Goal: Information Seeking & Learning: Stay updated

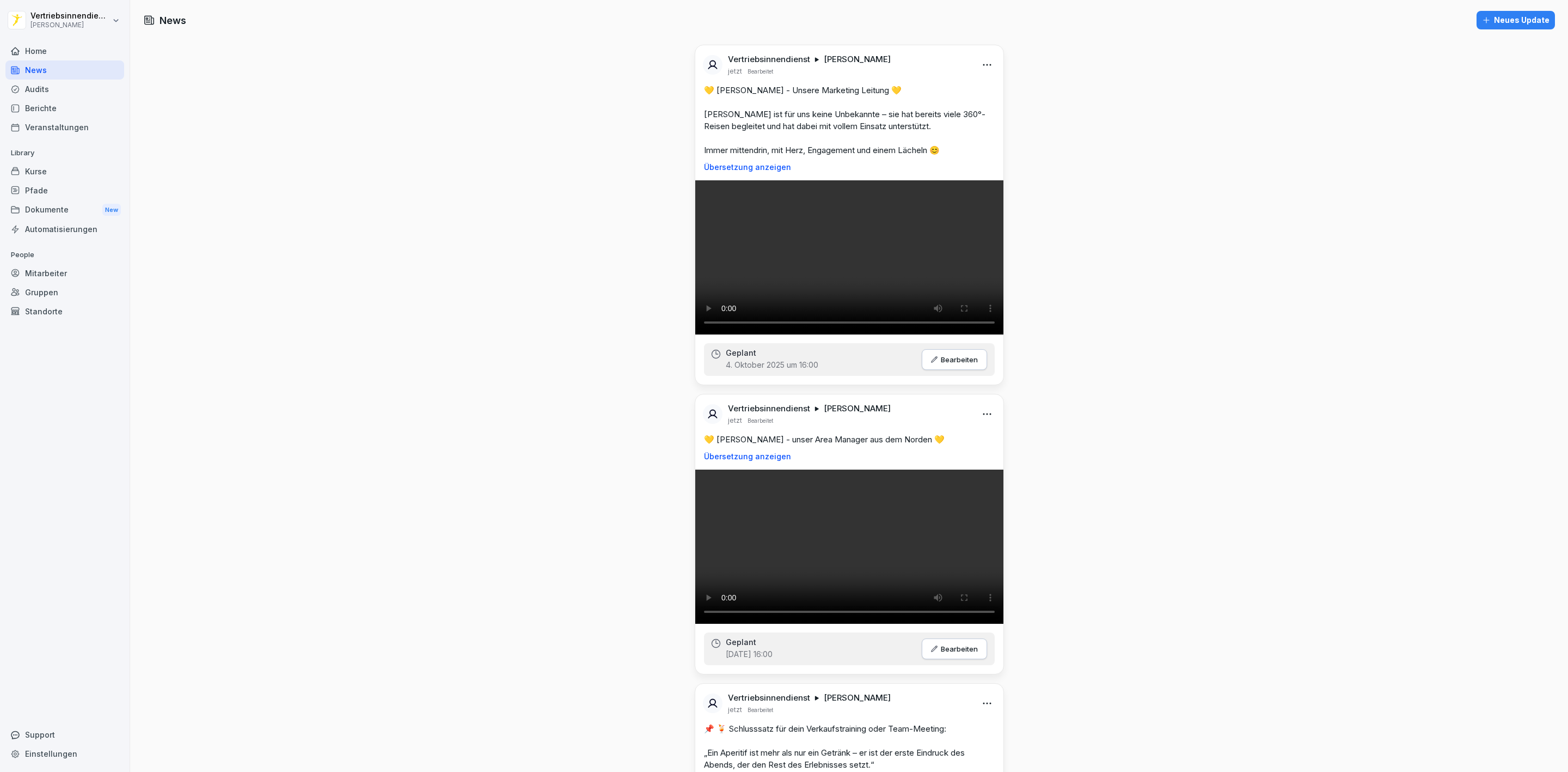
click at [45, 48] on div "Home" at bounding box center [64, 51] width 118 height 19
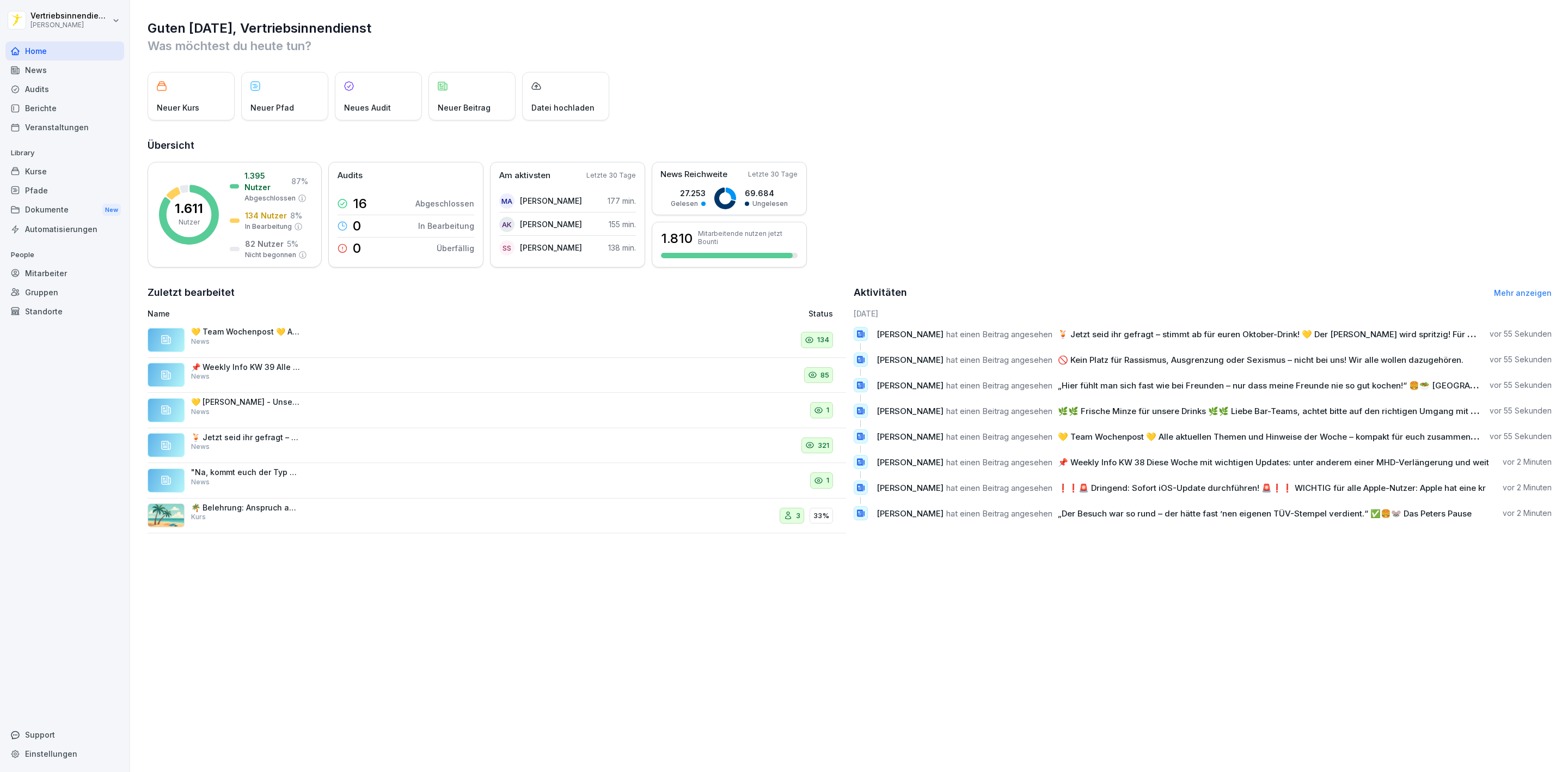
click at [68, 76] on div "News" at bounding box center [64, 70] width 118 height 19
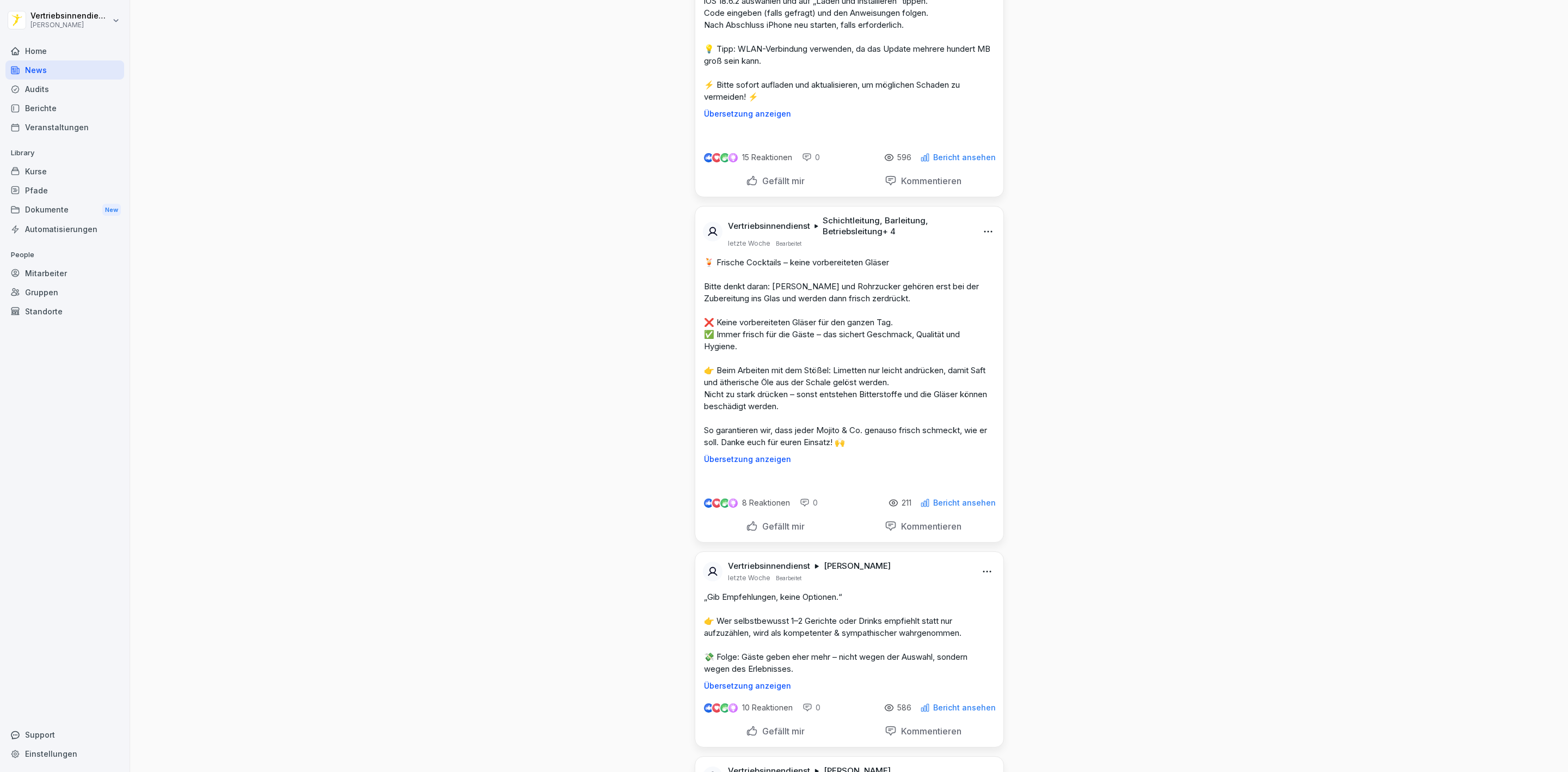
scroll to position [7927, 0]
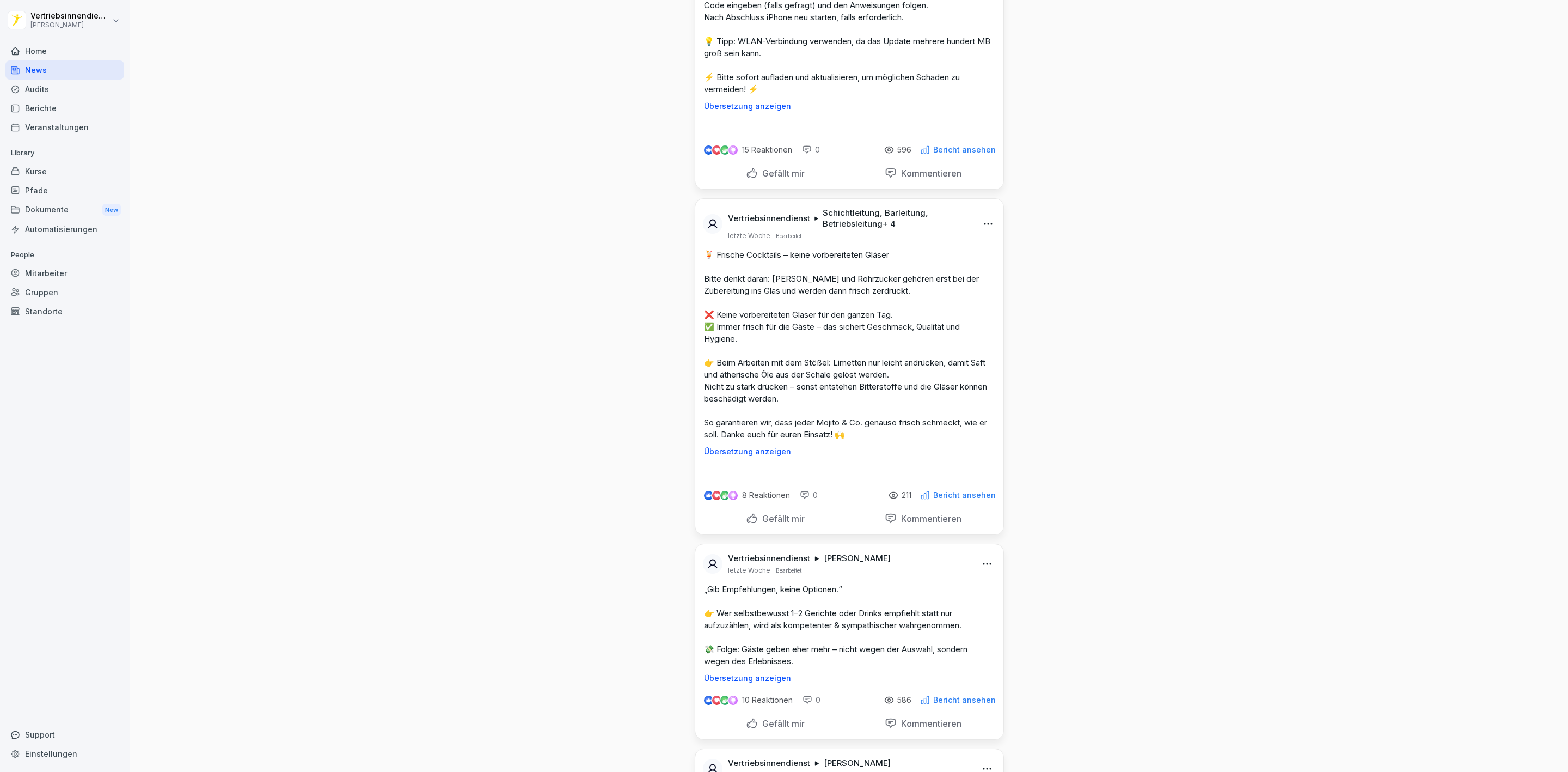
click at [978, 266] on html "Vertriebsinnendienst [PERSON_NAME] Home News Audits Berichte Veranstaltungen Li…" at bounding box center [784, 386] width 1568 height 772
click at [942, 287] on div "Bearbeiten" at bounding box center [920, 286] width 134 height 22
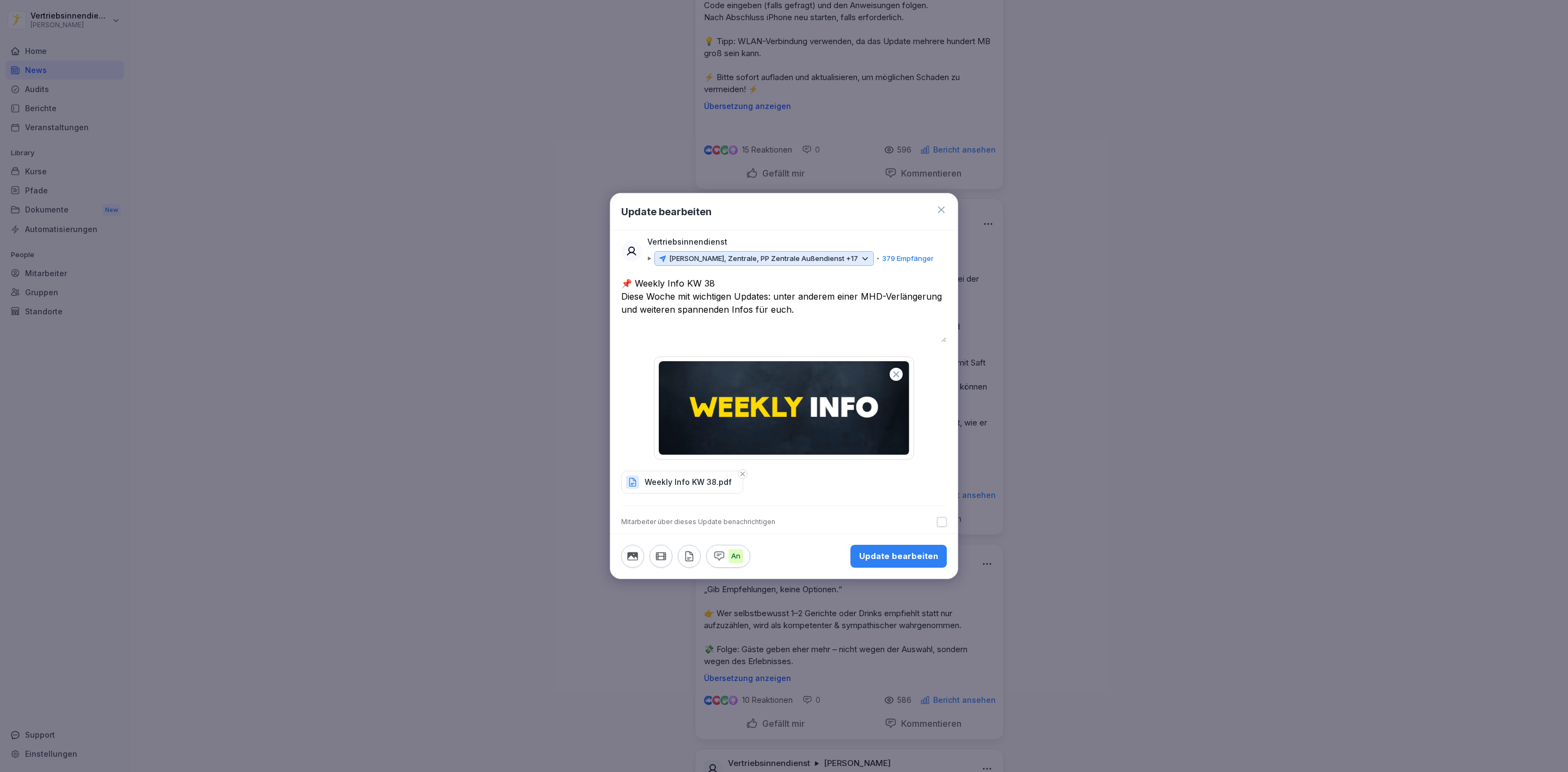
click at [786, 257] on p "[PERSON_NAME], Zentrale, PP Zentrale Außendienst +17" at bounding box center [764, 259] width 189 height 11
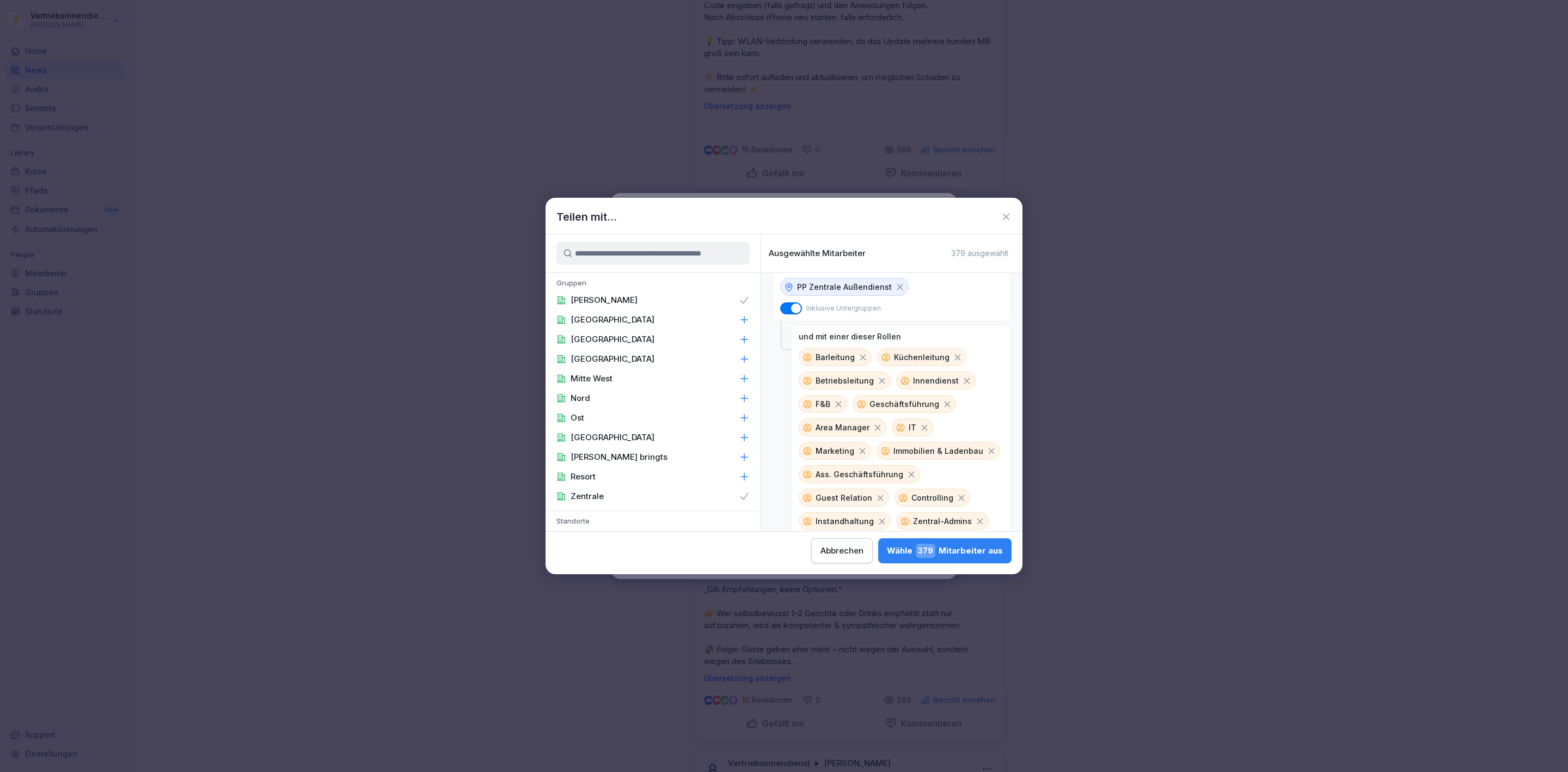
scroll to position [96, 0]
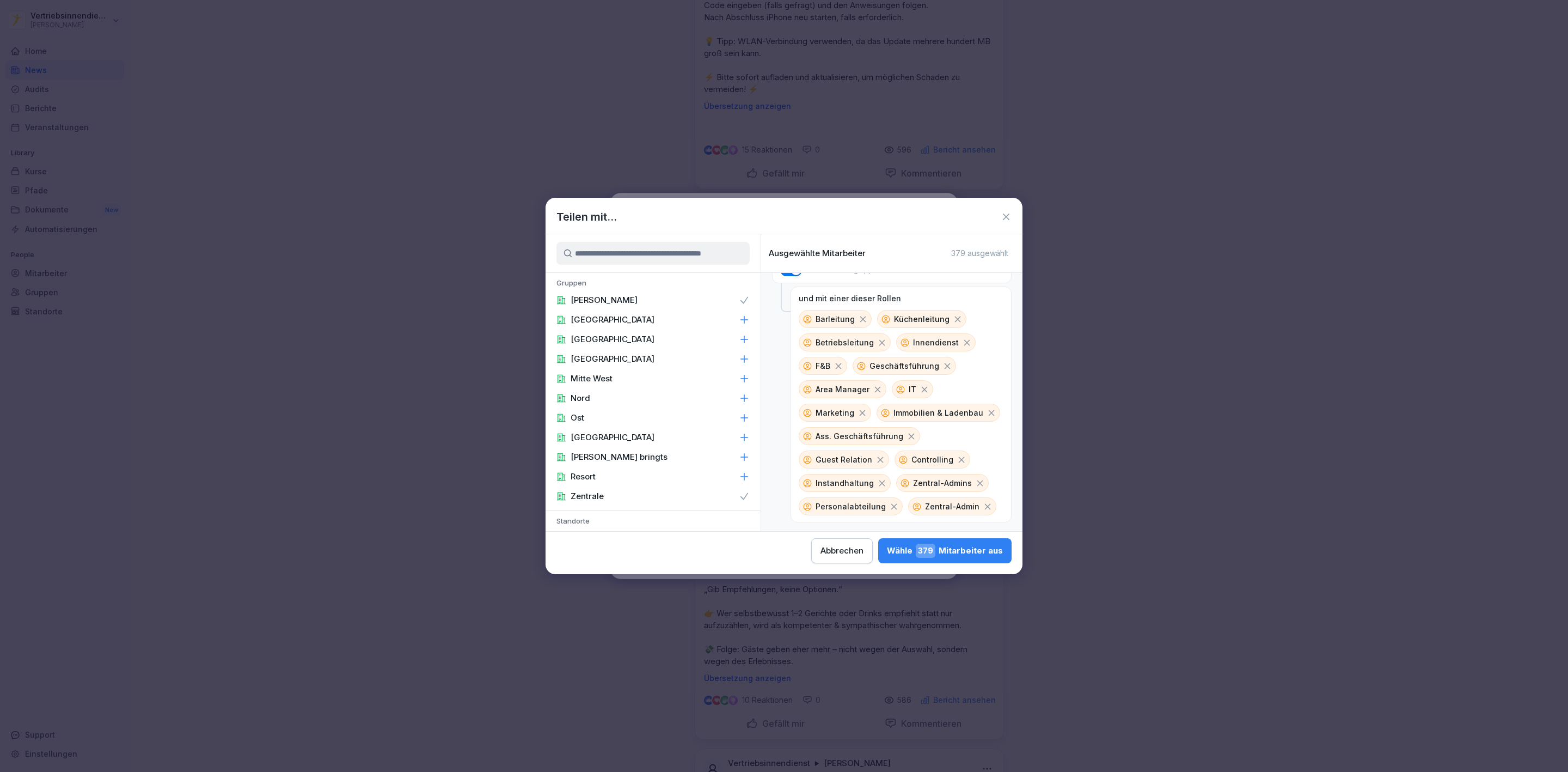
click at [839, 547] on div "Abbrechen" at bounding box center [841, 551] width 43 height 12
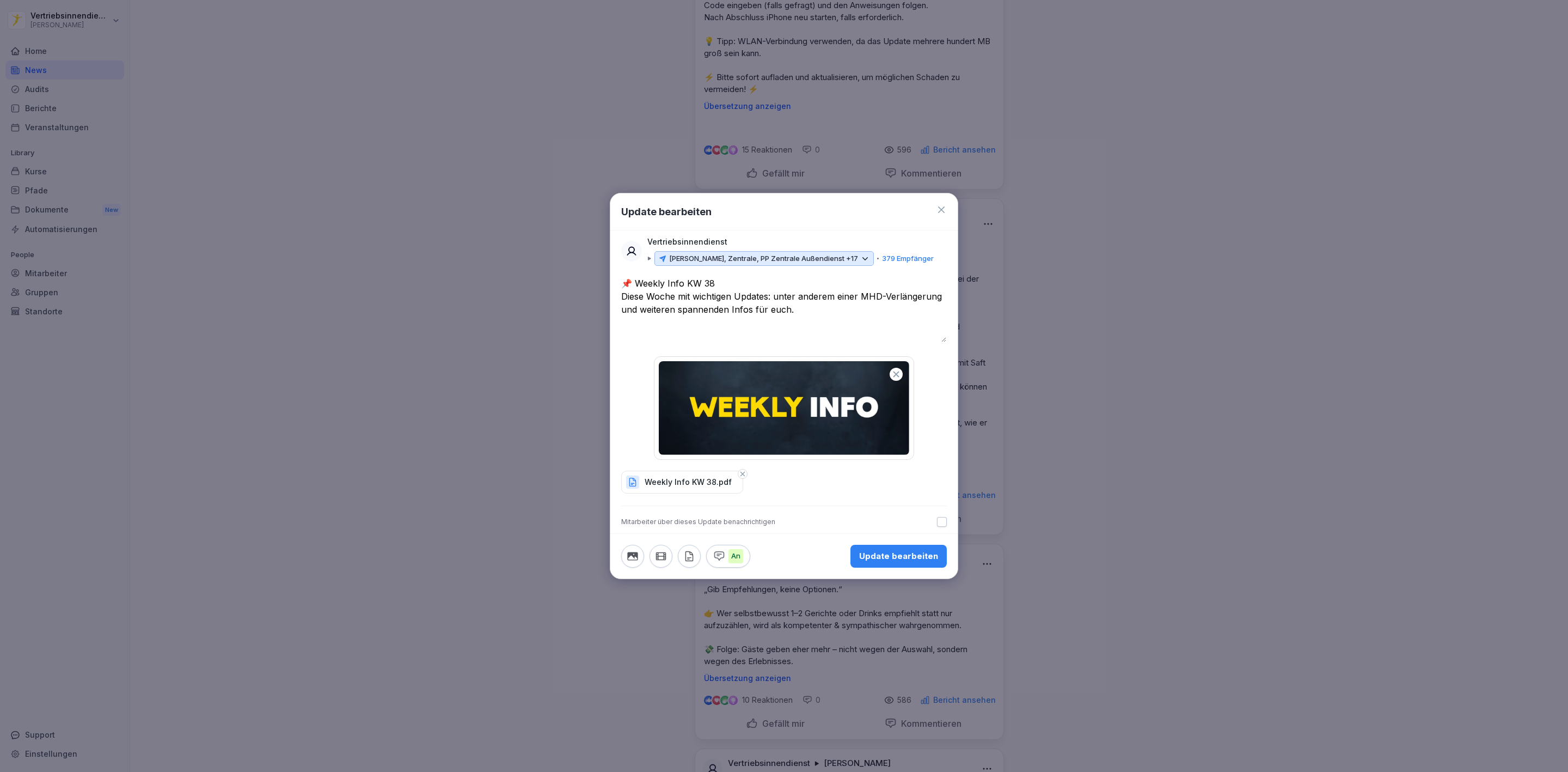
click at [1126, 320] on div at bounding box center [784, 386] width 1568 height 772
click at [940, 208] on icon at bounding box center [941, 209] width 11 height 11
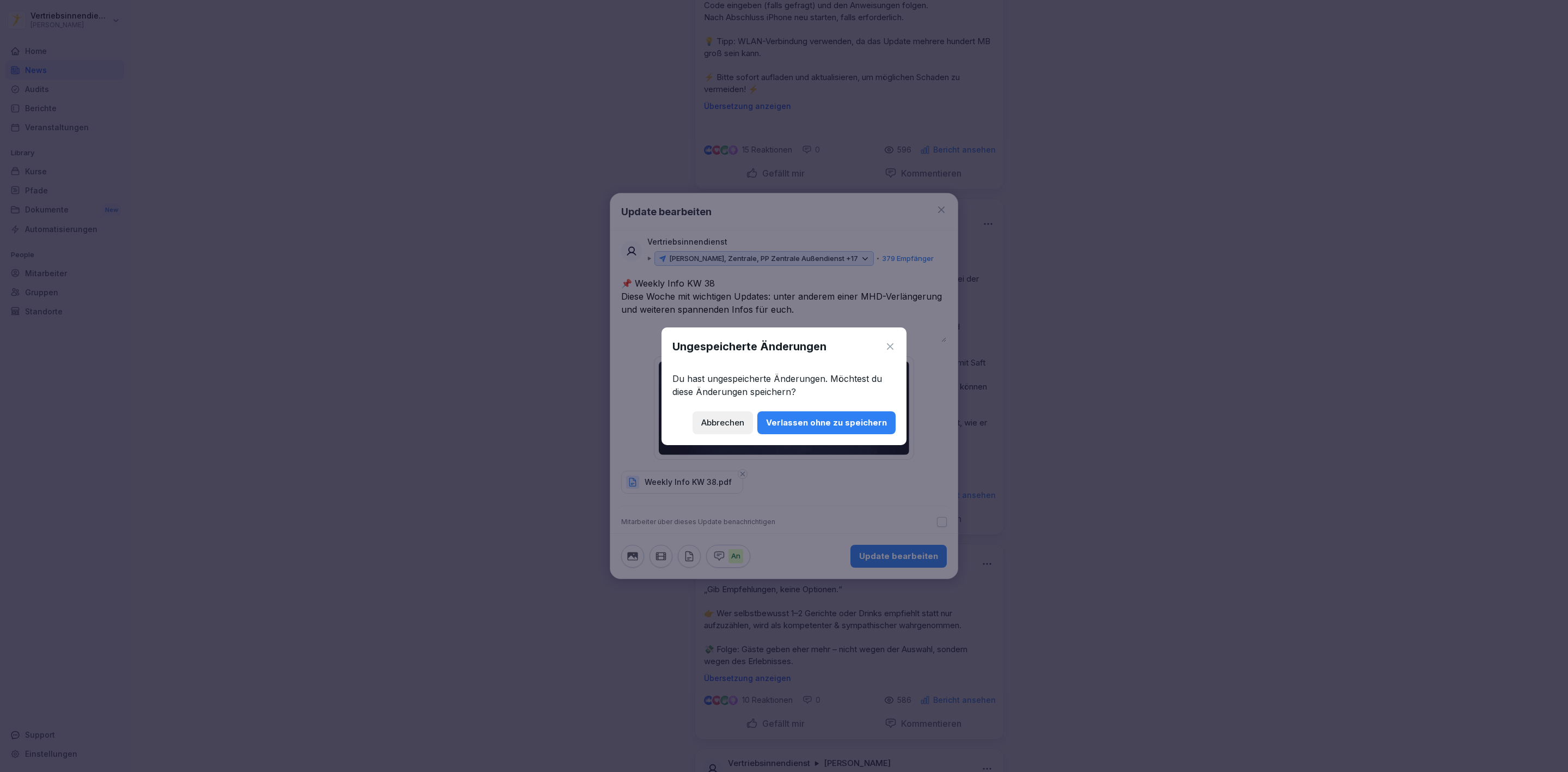
click at [815, 417] on div "Verlassen ohne zu speichern" at bounding box center [827, 423] width 121 height 12
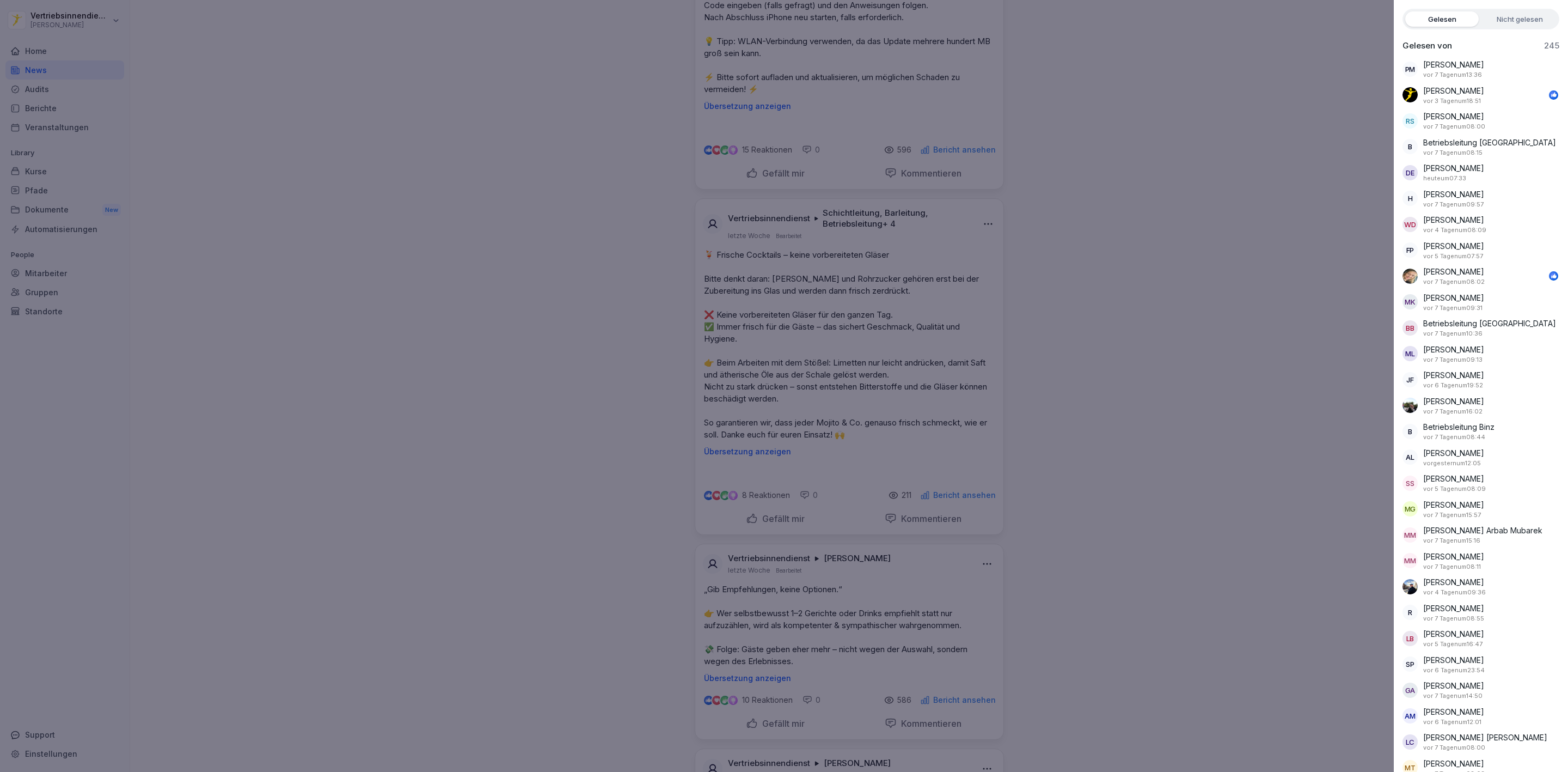
scroll to position [0, 0]
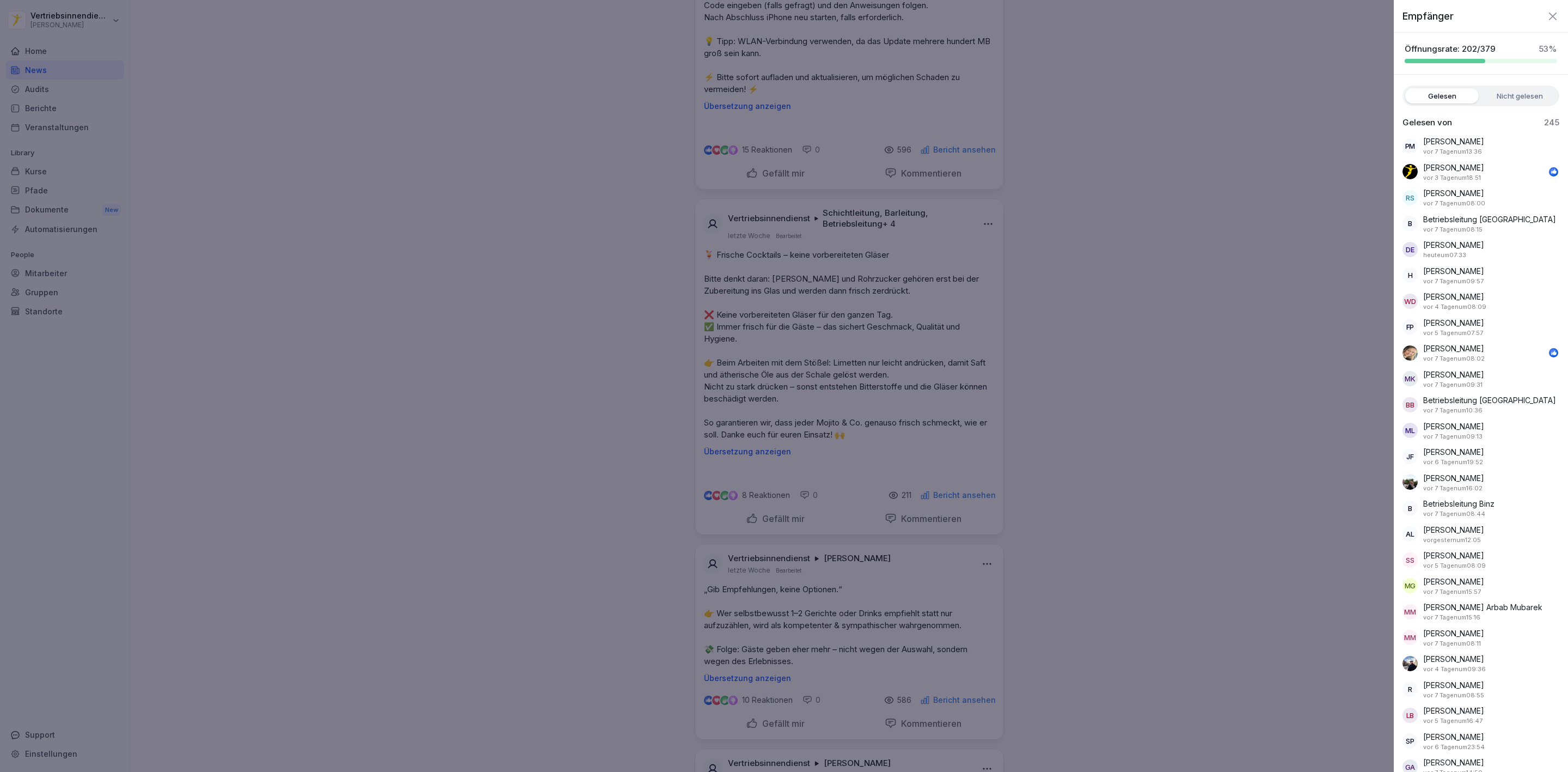
click at [1495, 92] on label "Nicht gelesen" at bounding box center [1520, 96] width 74 height 15
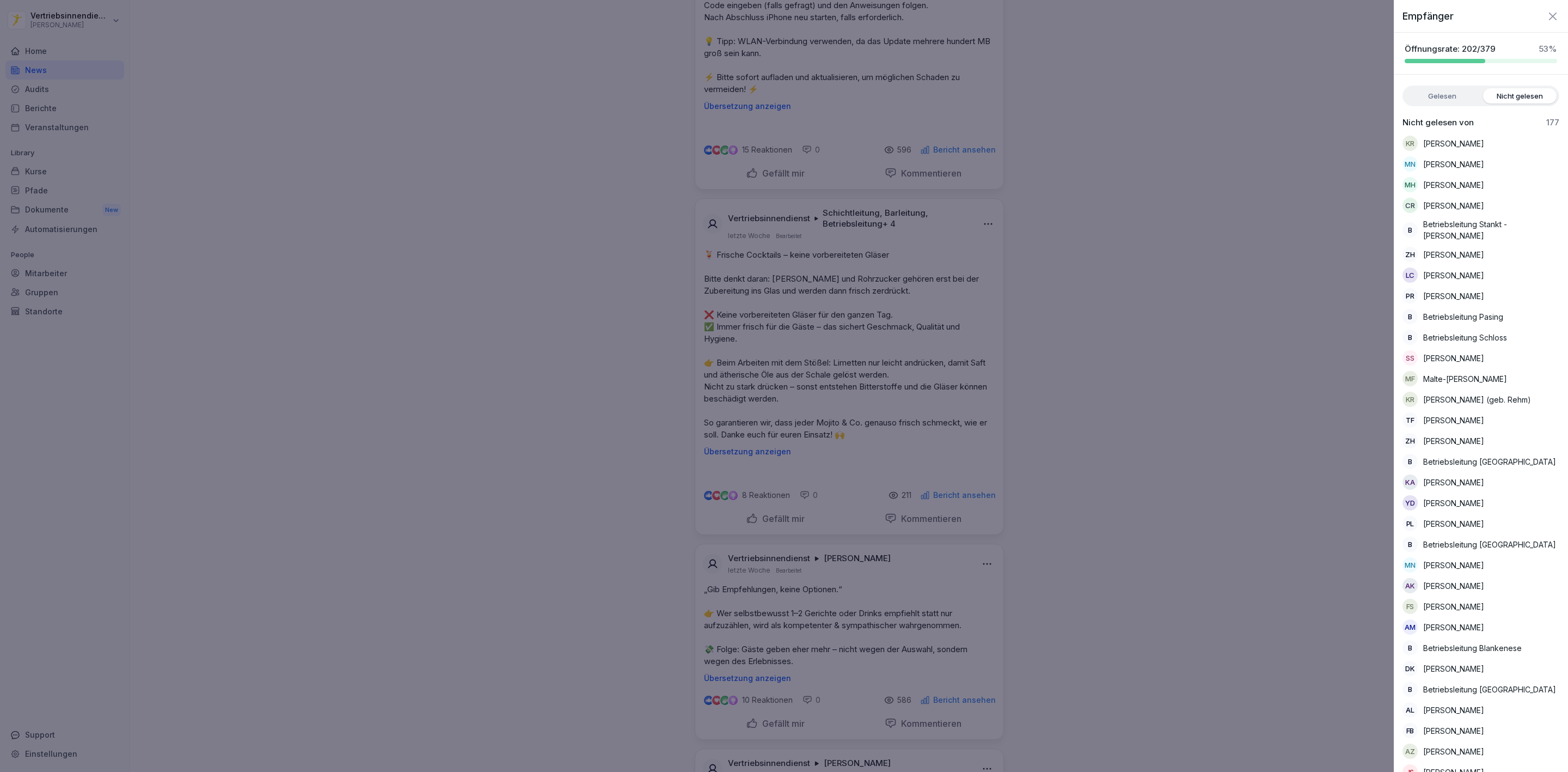
click at [1420, 101] on label "Gelesen" at bounding box center [1442, 96] width 74 height 15
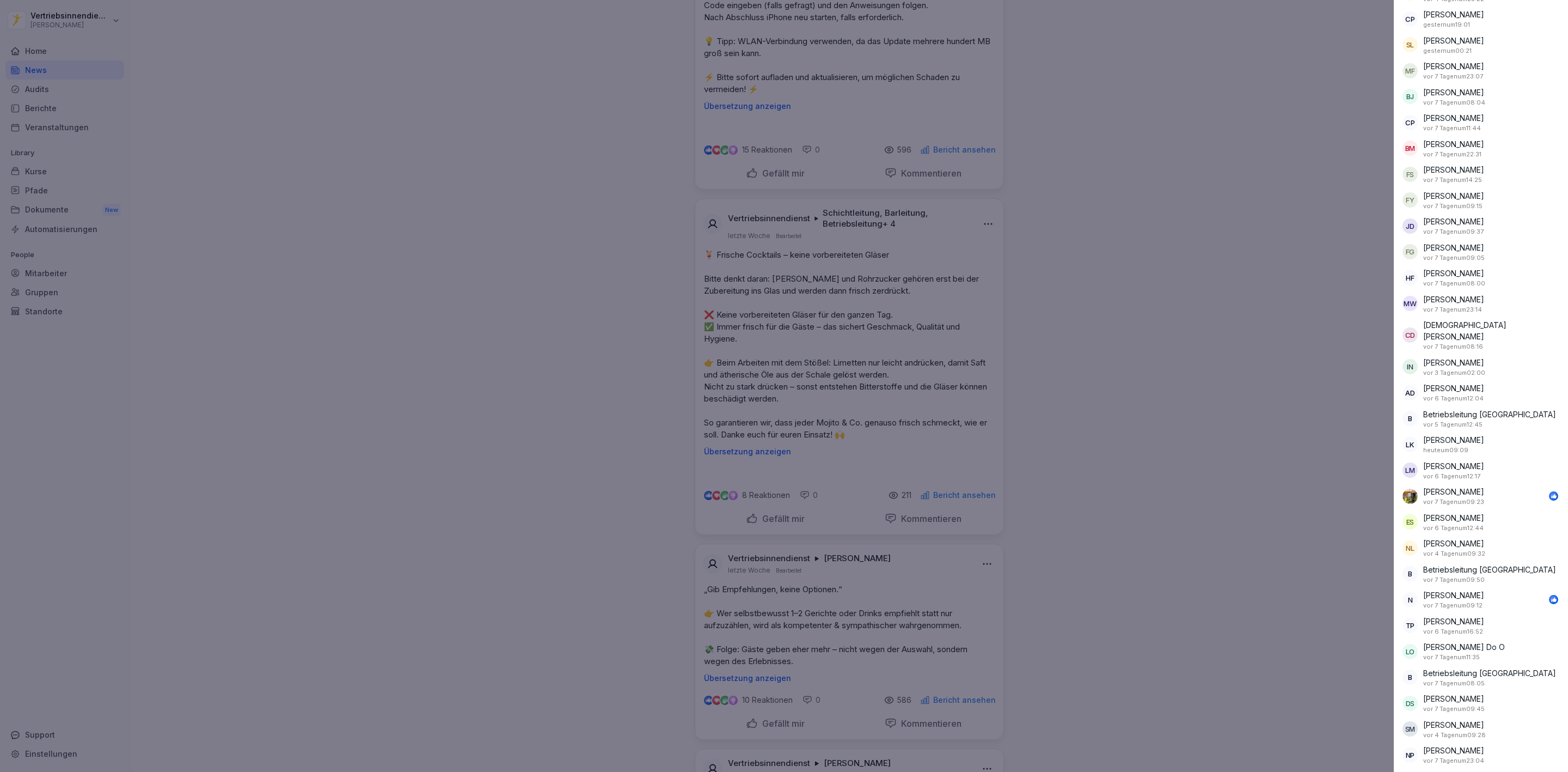
scroll to position [5755, 0]
click at [684, 309] on div at bounding box center [784, 386] width 1568 height 772
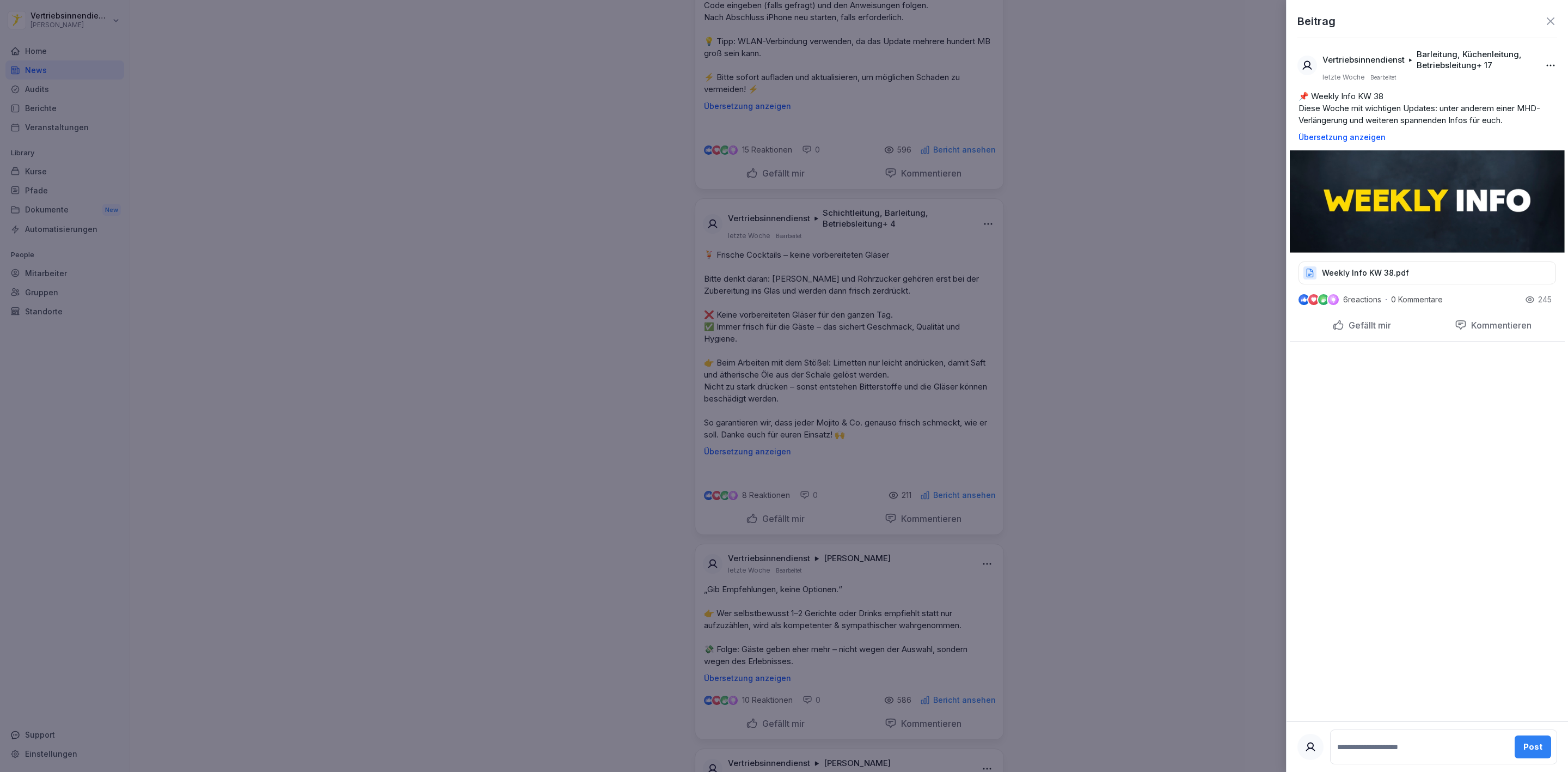
click at [760, 505] on div at bounding box center [784, 386] width 1568 height 772
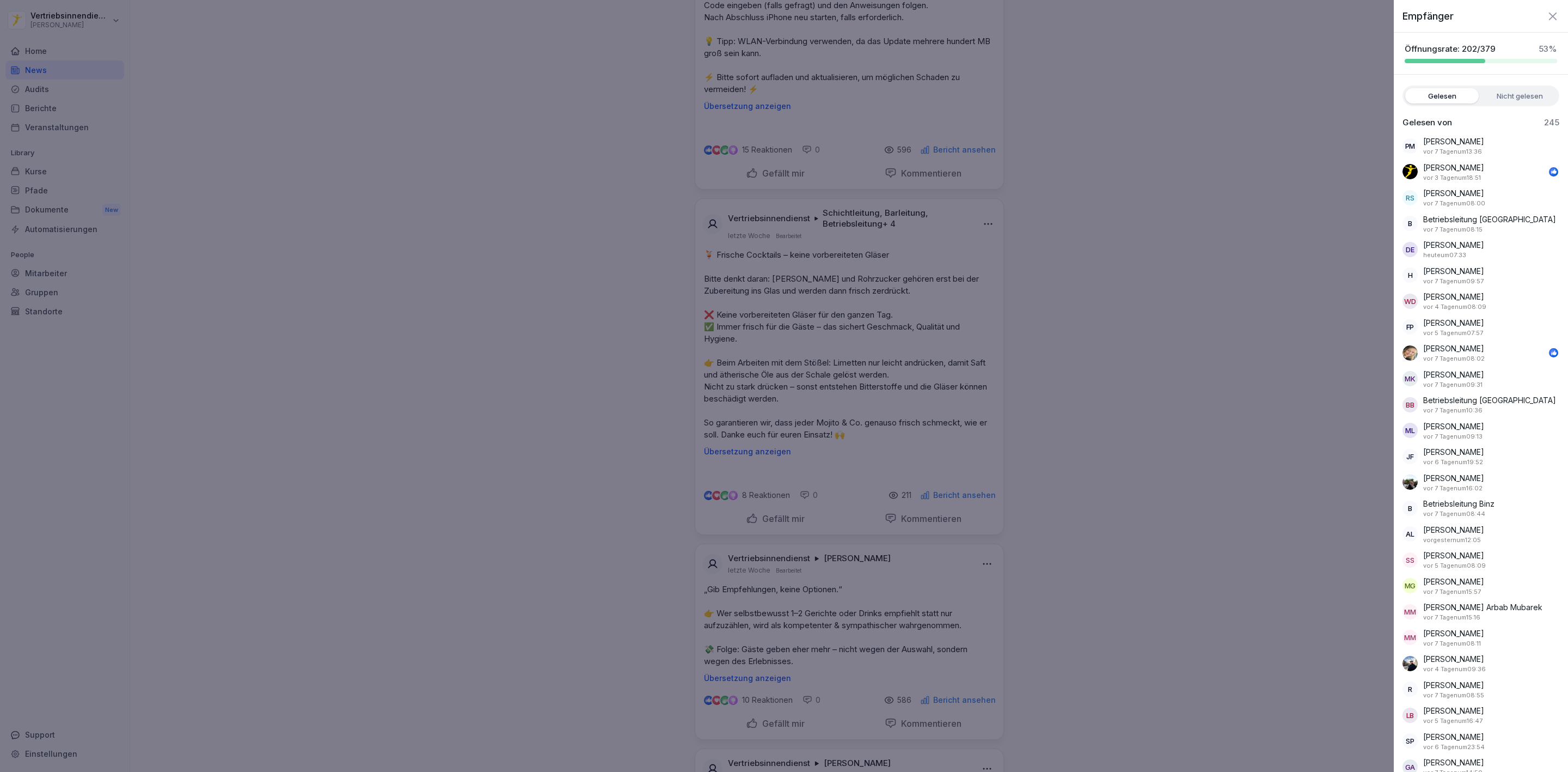
click at [1487, 99] on label "Nicht gelesen" at bounding box center [1520, 96] width 74 height 15
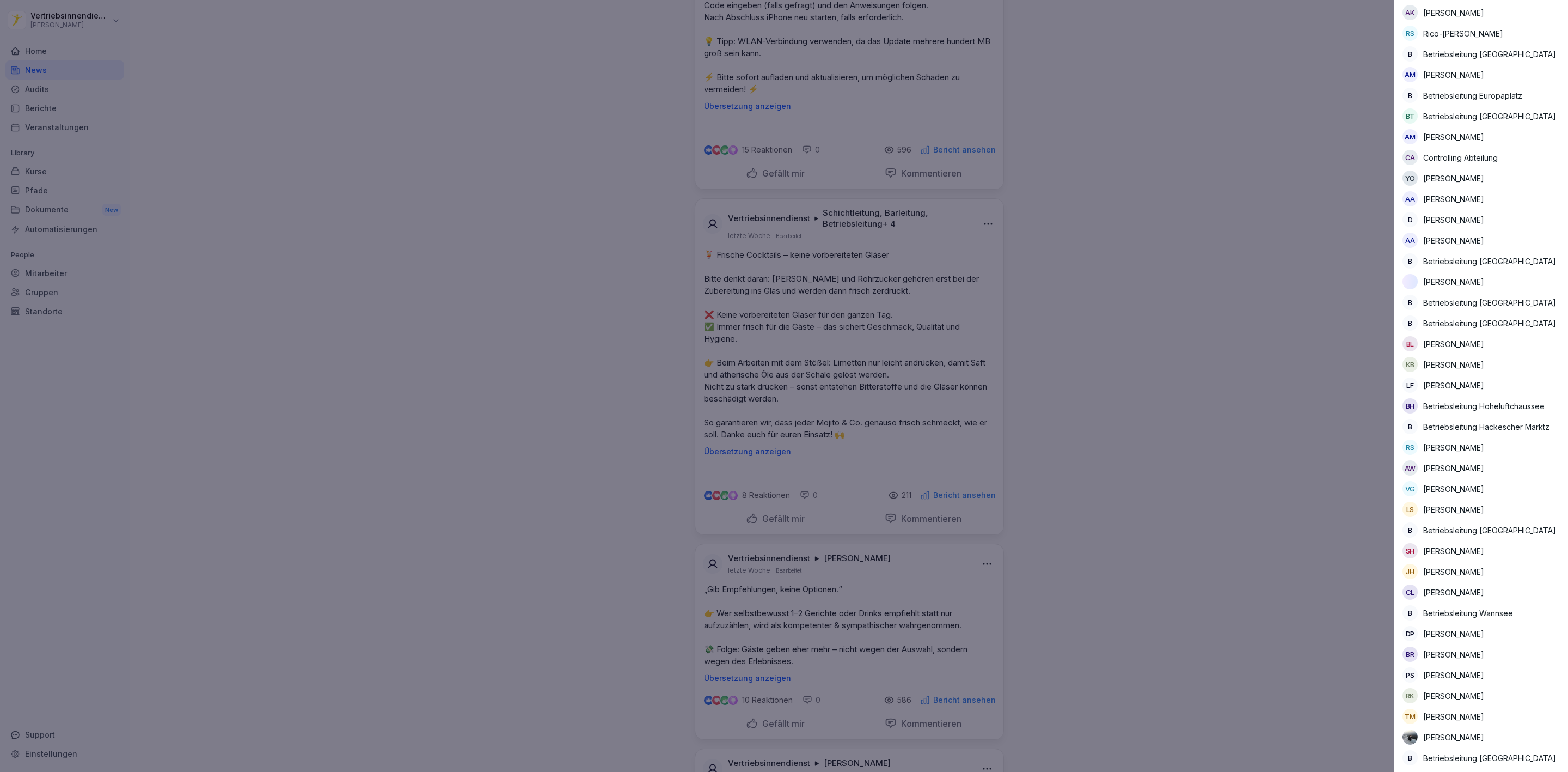
scroll to position [3064, 0]
click at [1294, 611] on div at bounding box center [784, 386] width 1568 height 772
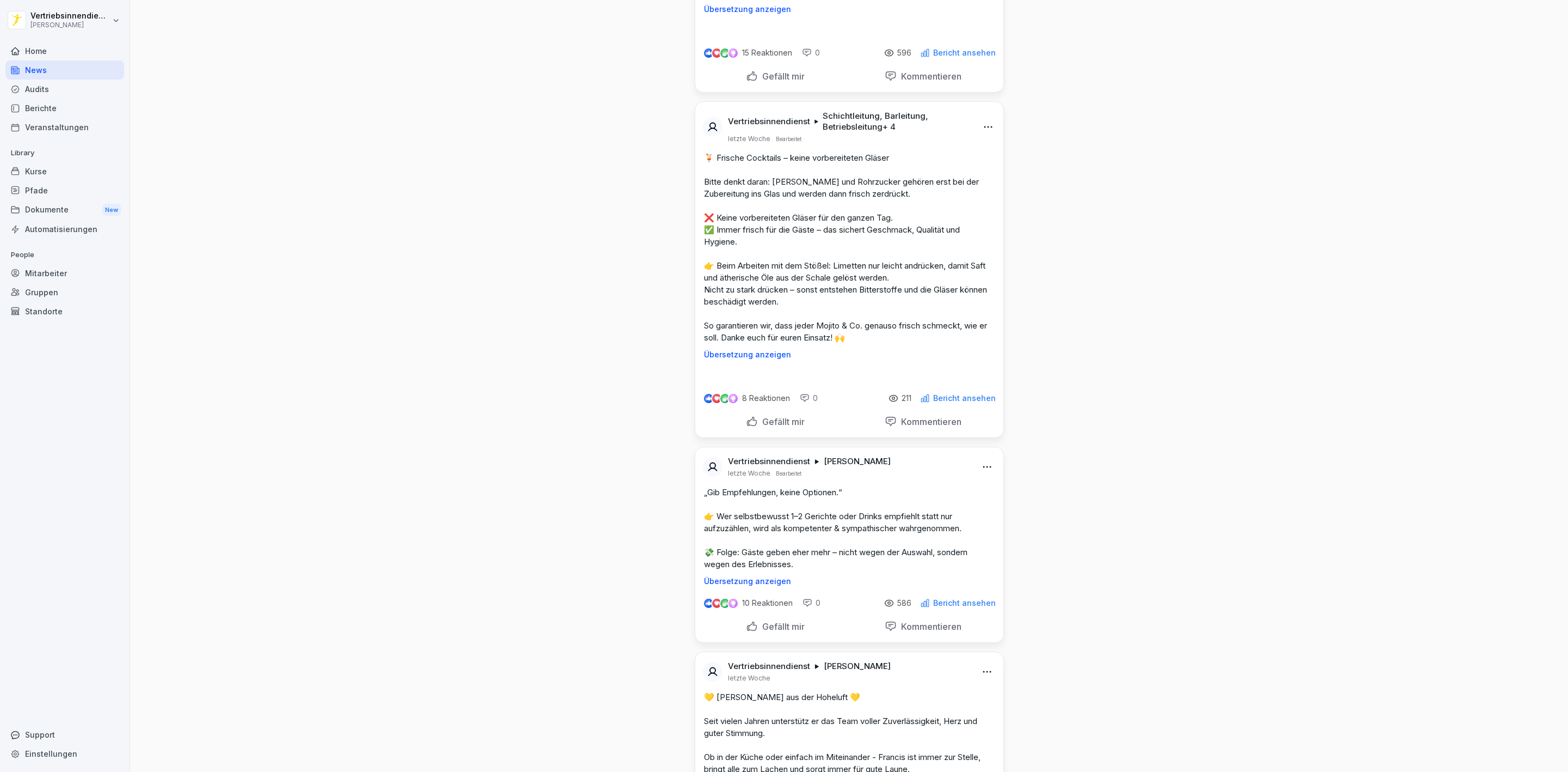
scroll to position [7845, 0]
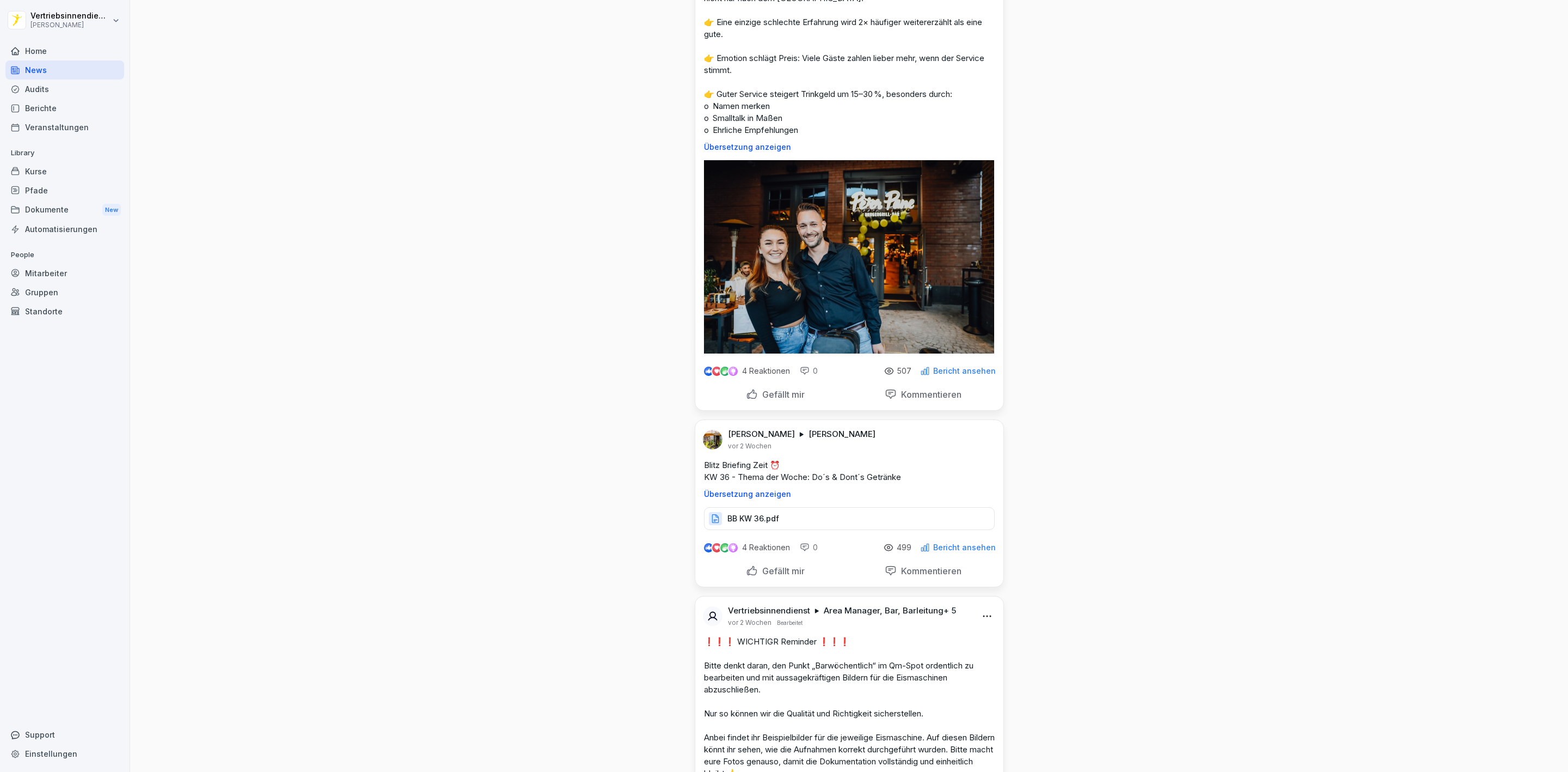
scroll to position [11850, 0]
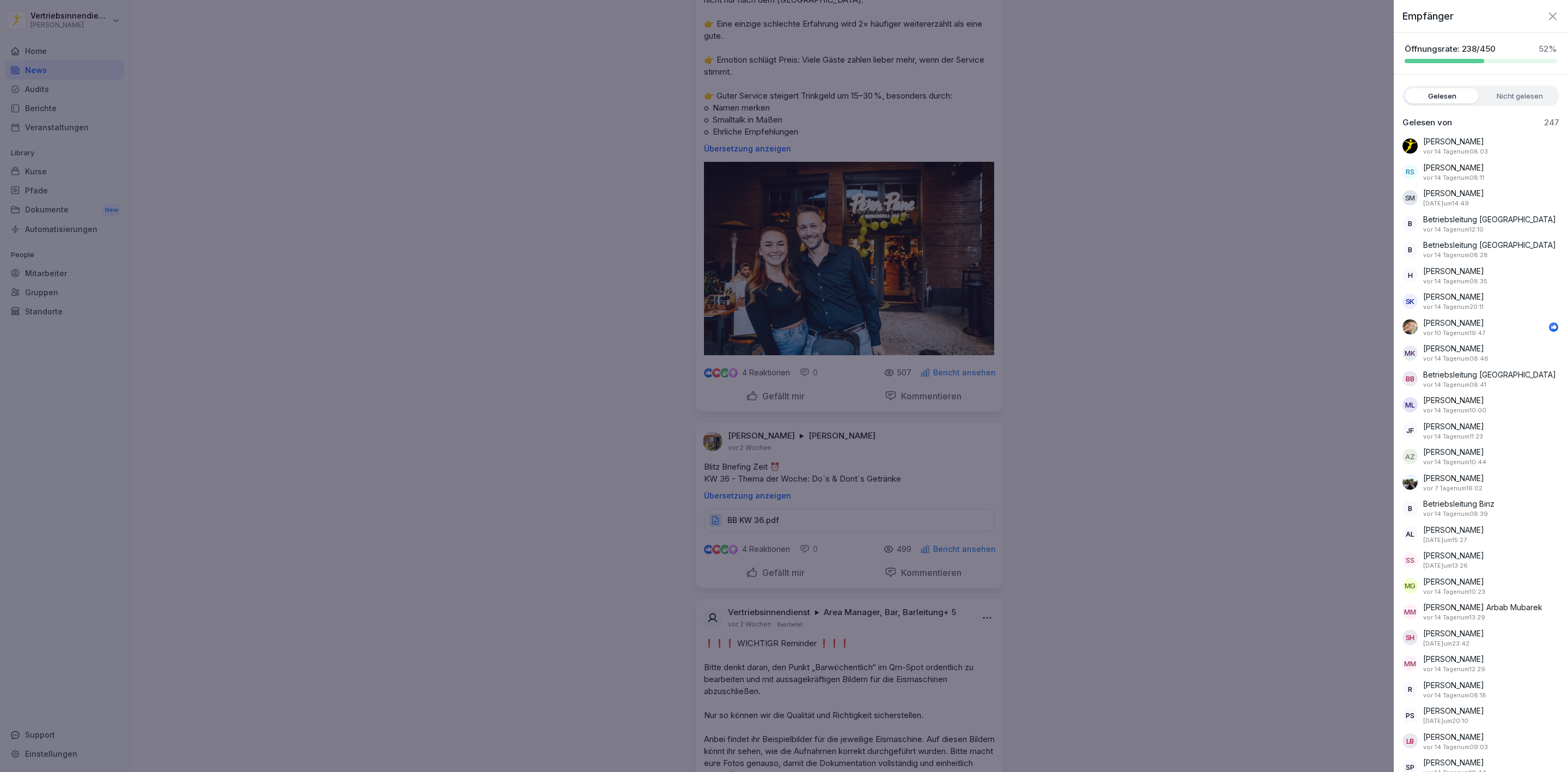
click at [1065, 327] on div at bounding box center [784, 386] width 1568 height 772
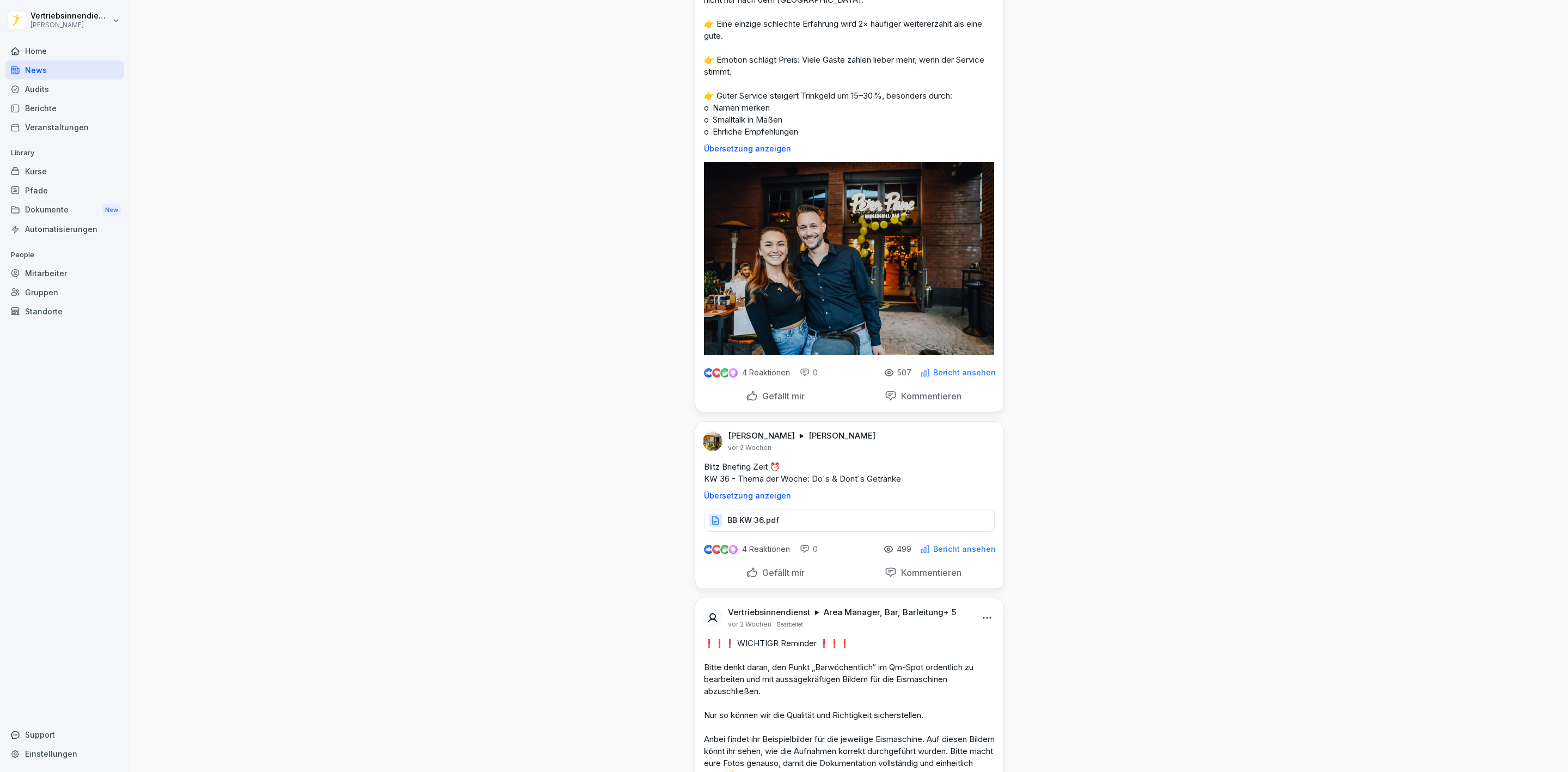
click at [985, 396] on html "Vertriebsinnendienst [PERSON_NAME] Home News Audits Berichte Veranstaltungen Li…" at bounding box center [784, 386] width 1568 height 772
click at [927, 411] on div "Bearbeiten" at bounding box center [920, 415] width 134 height 22
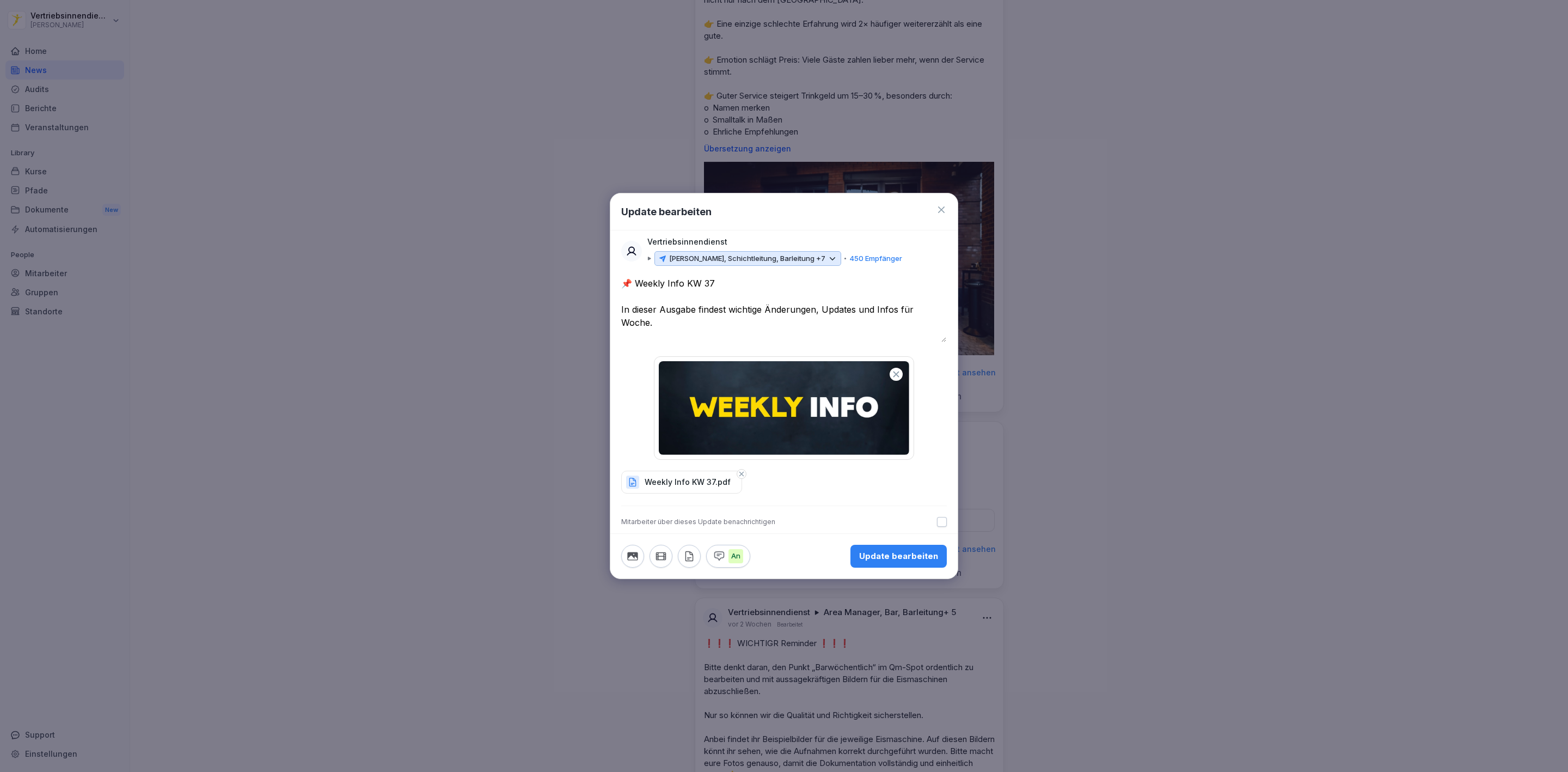
click at [729, 262] on p "[PERSON_NAME], Schichtleitung, Barleitung +7" at bounding box center [747, 259] width 156 height 11
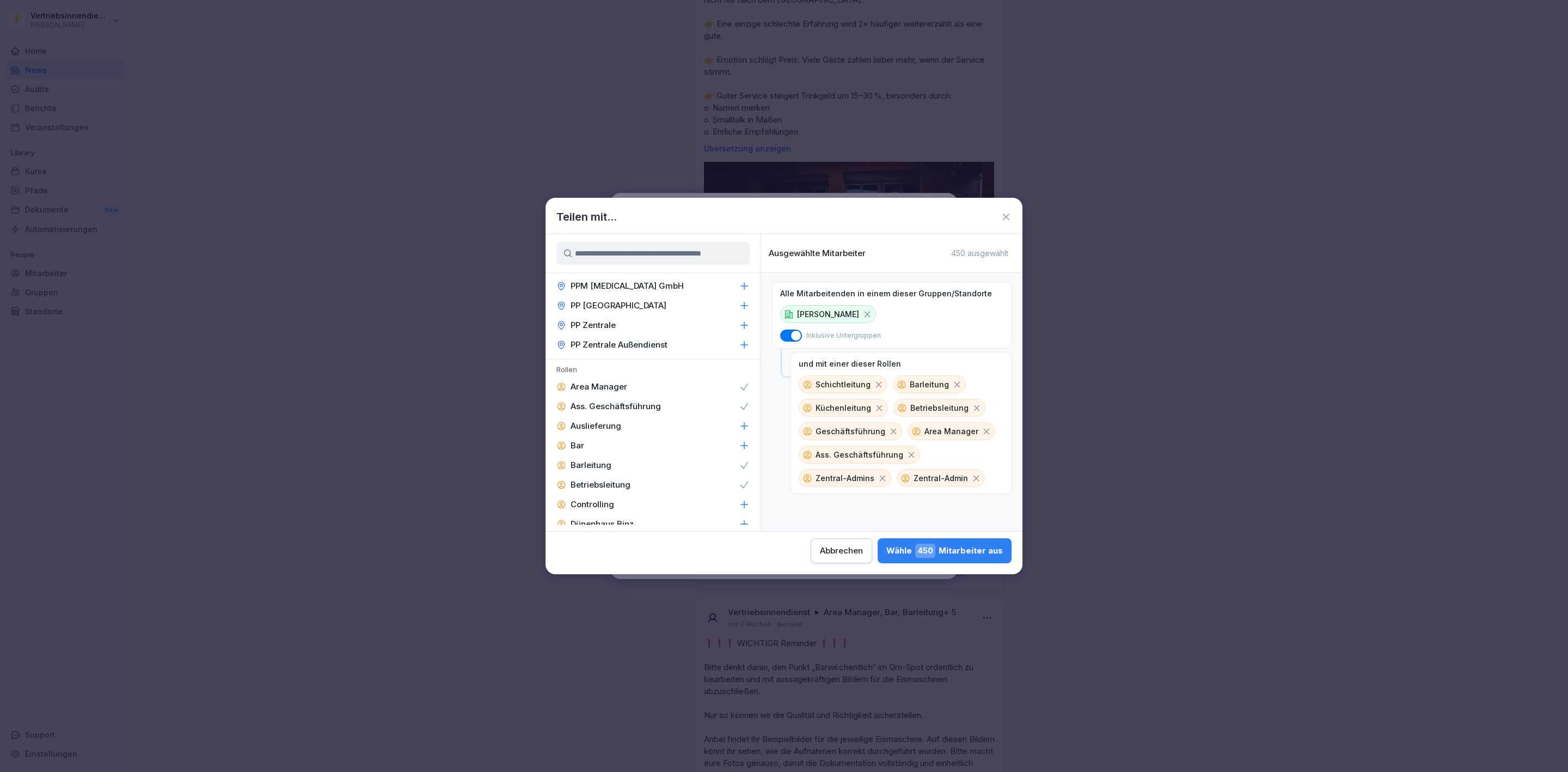
scroll to position [1351, 0]
click at [618, 394] on p "Area Manager" at bounding box center [599, 399] width 57 height 11
click at [624, 394] on p "Area Manager" at bounding box center [599, 399] width 57 height 11
click at [618, 507] on div "Controlling" at bounding box center [653, 517] width 215 height 20
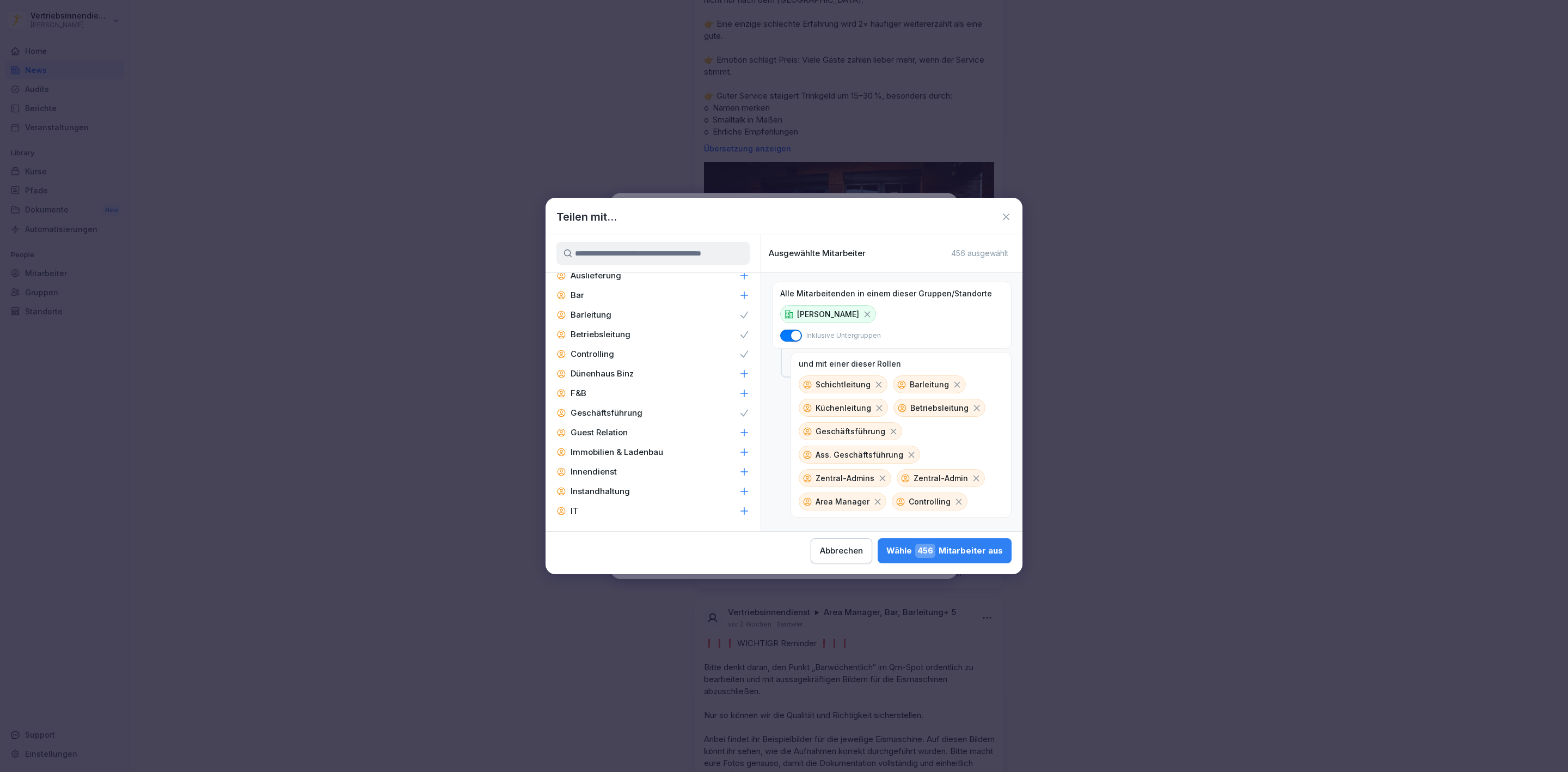
click at [630, 384] on div "F&B" at bounding box center [653, 394] width 215 height 20
click at [626, 427] on p "Guest Relation" at bounding box center [600, 432] width 58 height 11
click at [631, 447] on p "Immobilien & Ladenbau" at bounding box center [616, 452] width 92 height 11
click at [617, 462] on div "Innendienst" at bounding box center [653, 472] width 215 height 20
click at [614, 485] on p "Instandhaltung" at bounding box center [601, 490] width 60 height 11
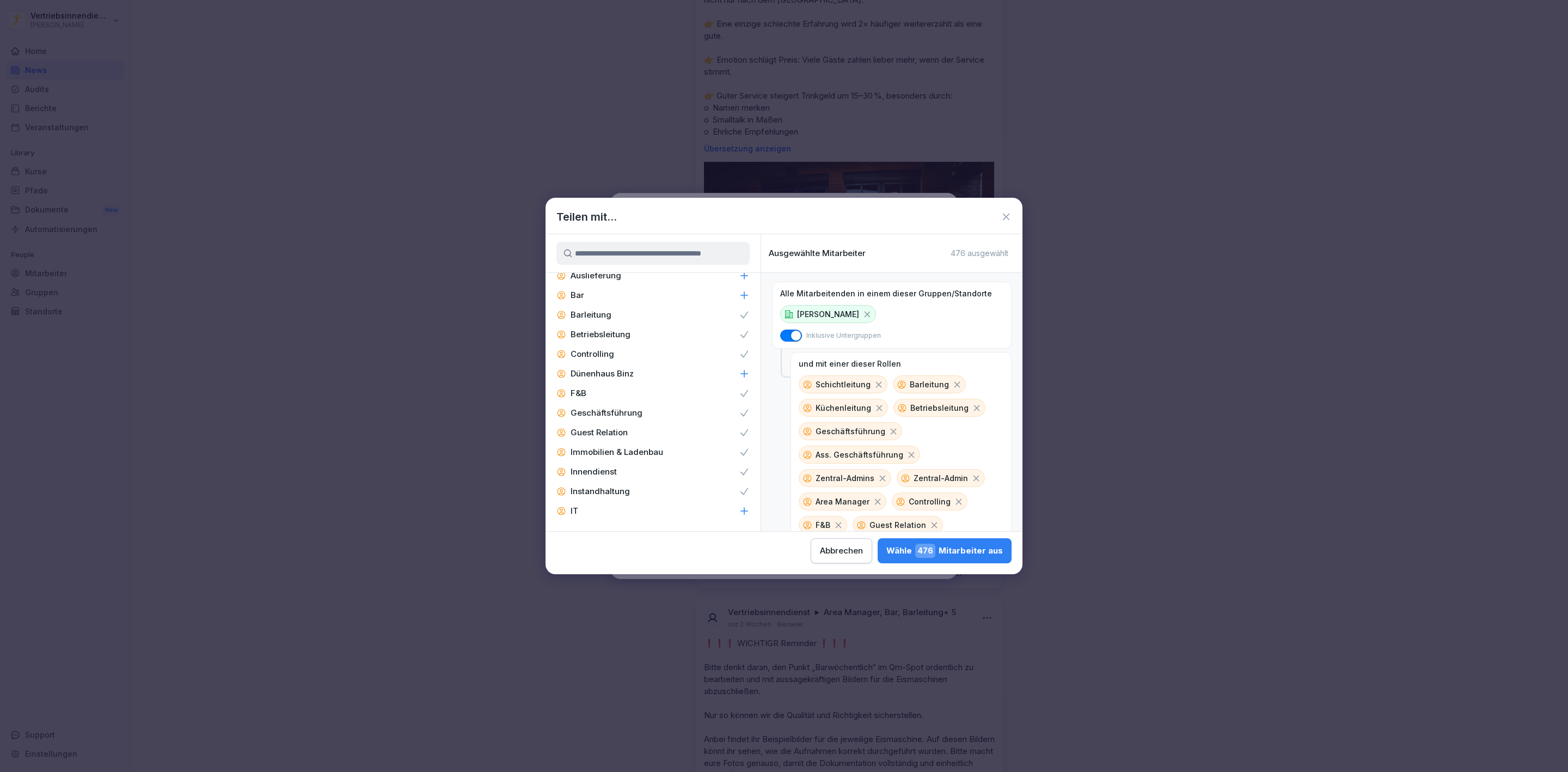
click at [597, 501] on div "IT" at bounding box center [653, 511] width 215 height 20
click at [605, 441] on p "Personalabteilung" at bounding box center [607, 446] width 72 height 11
click at [636, 397] on div "Marketing" at bounding box center [653, 407] width 215 height 20
click at [874, 382] on icon at bounding box center [879, 385] width 10 height 10
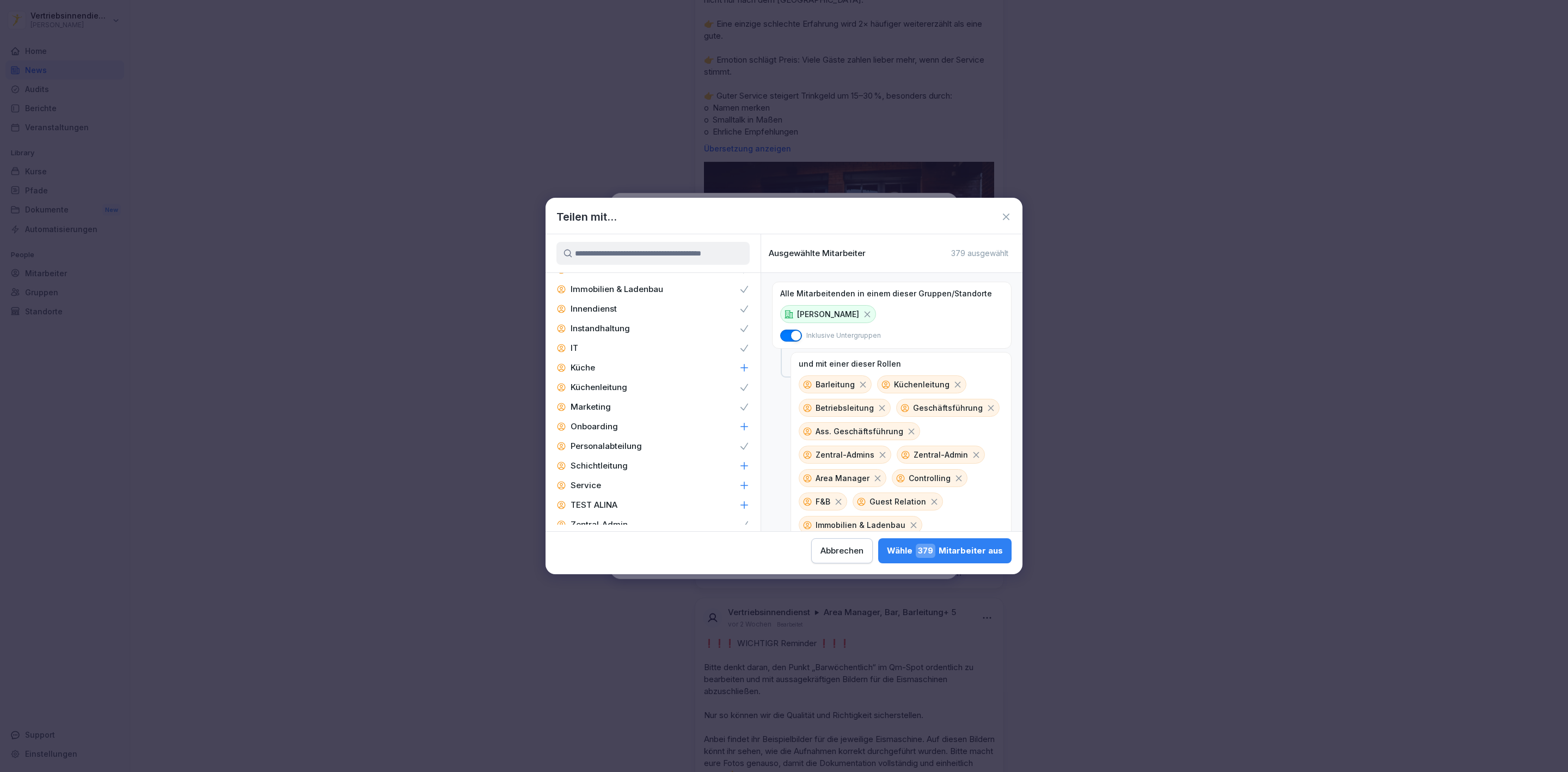
click at [945, 551] on div "Wähle 379 Mitarbeiter aus" at bounding box center [945, 551] width 116 height 14
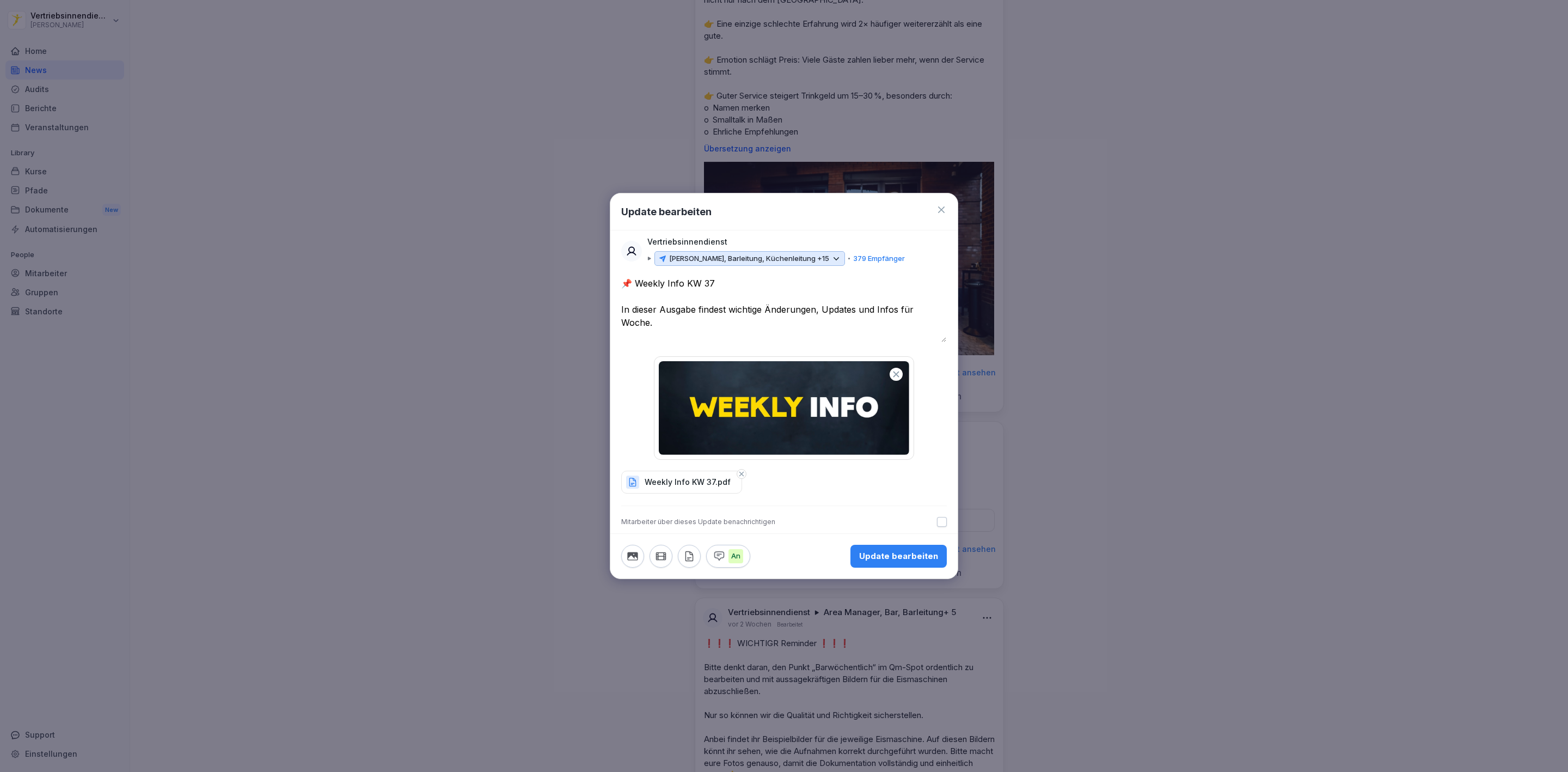
click at [927, 561] on div "Update bearbeiten" at bounding box center [898, 556] width 79 height 12
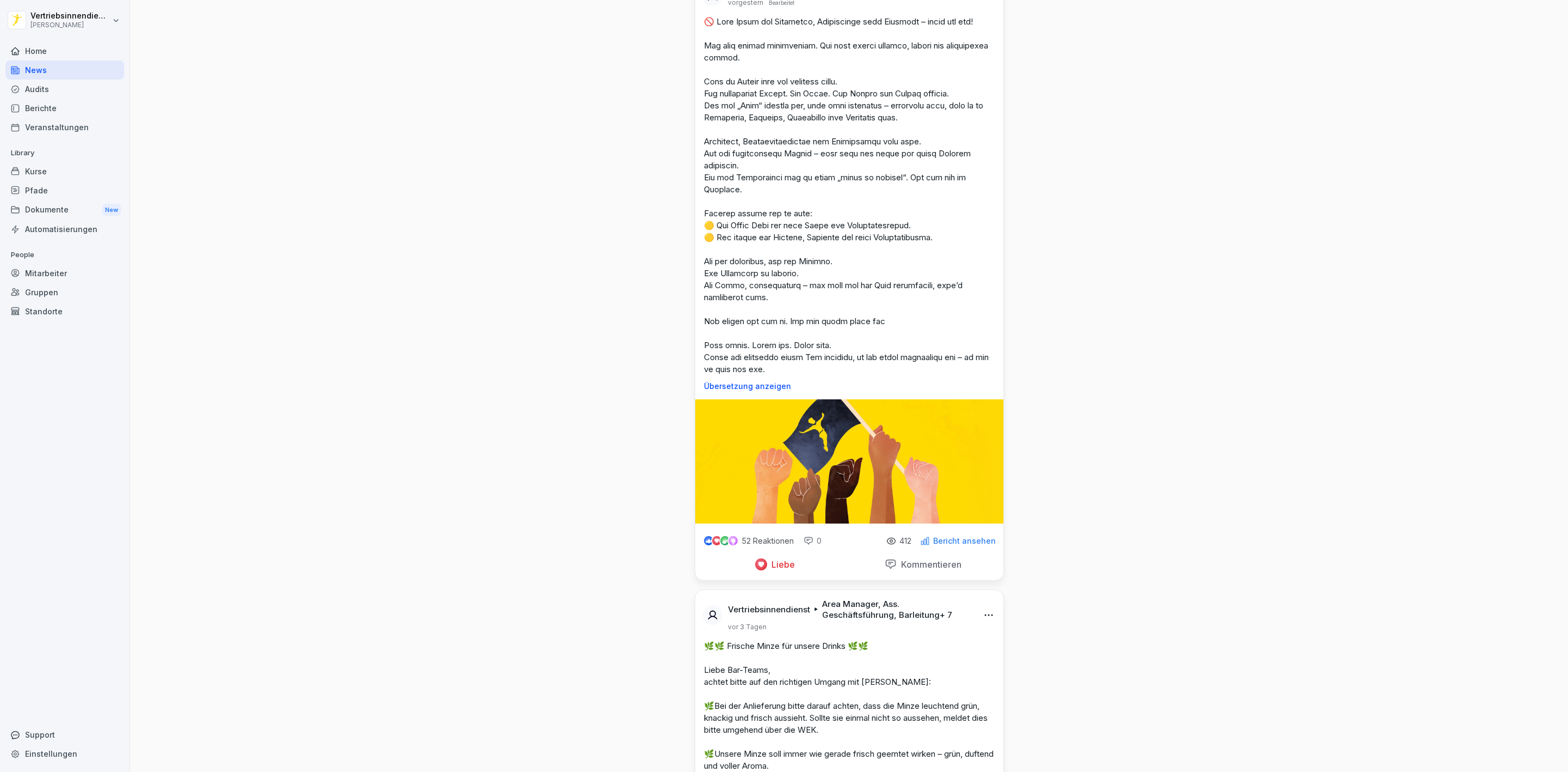
scroll to position [3595, 0]
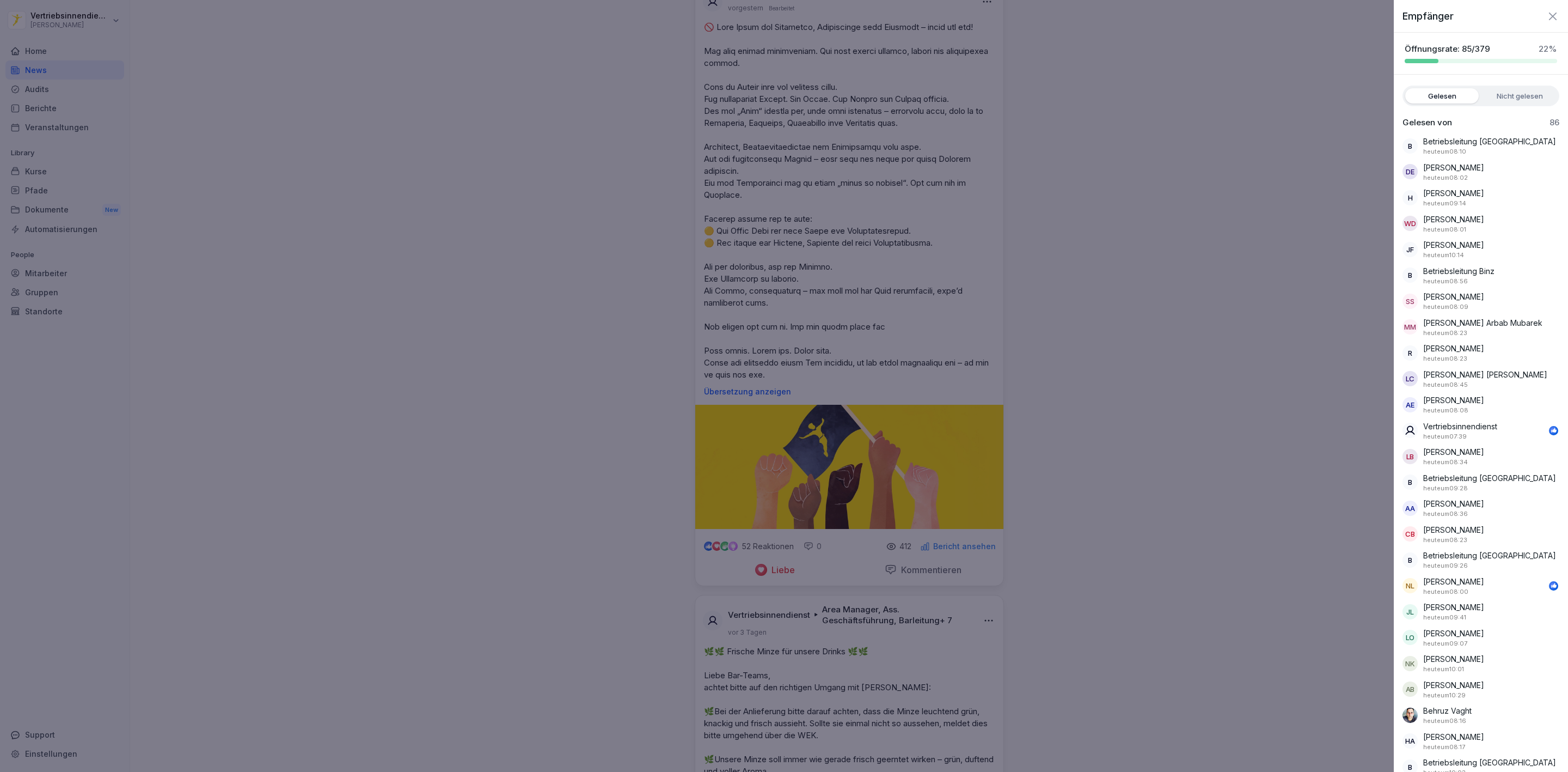
click at [1083, 380] on div at bounding box center [784, 386] width 1568 height 772
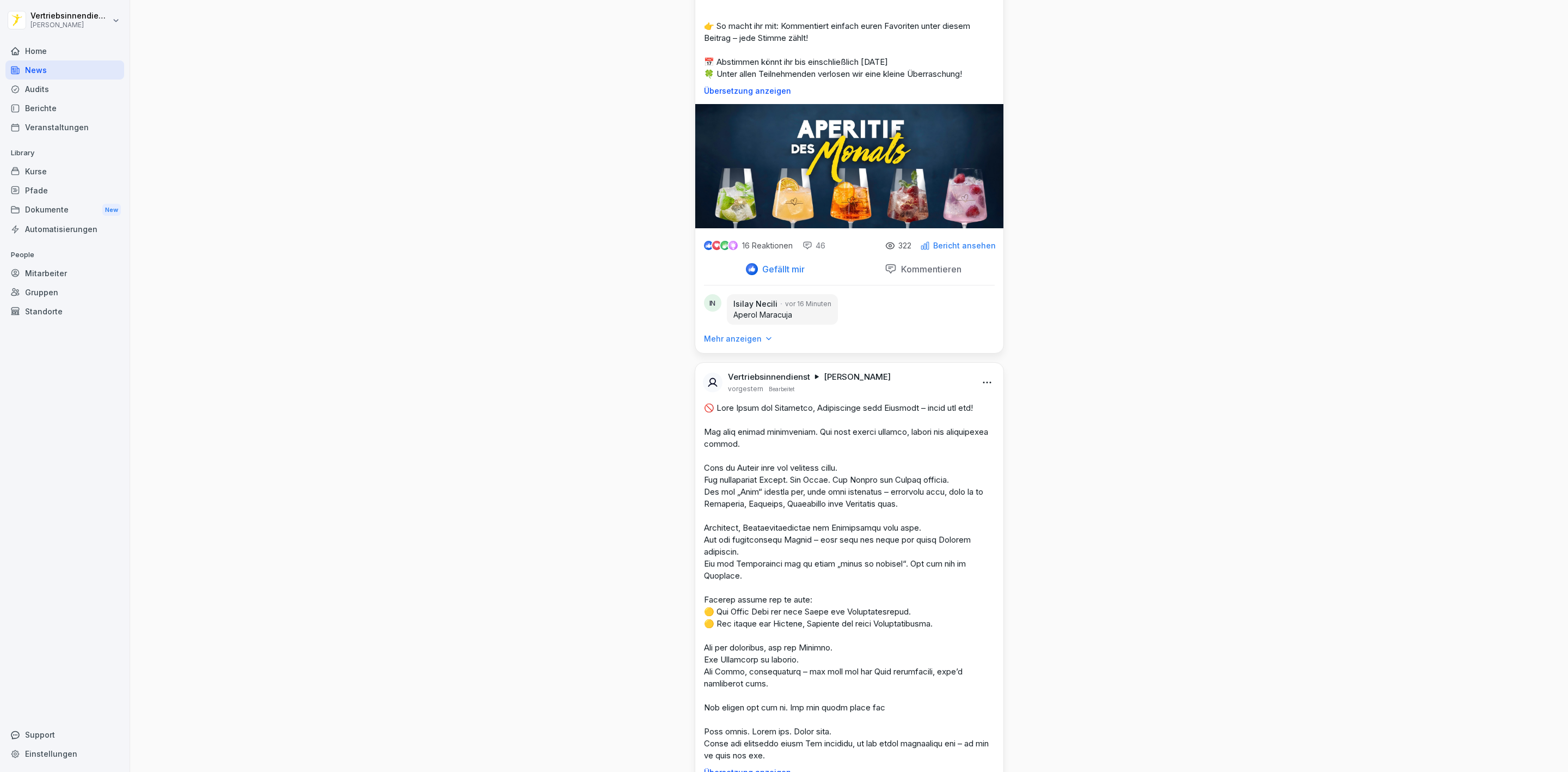
scroll to position [3514, 0]
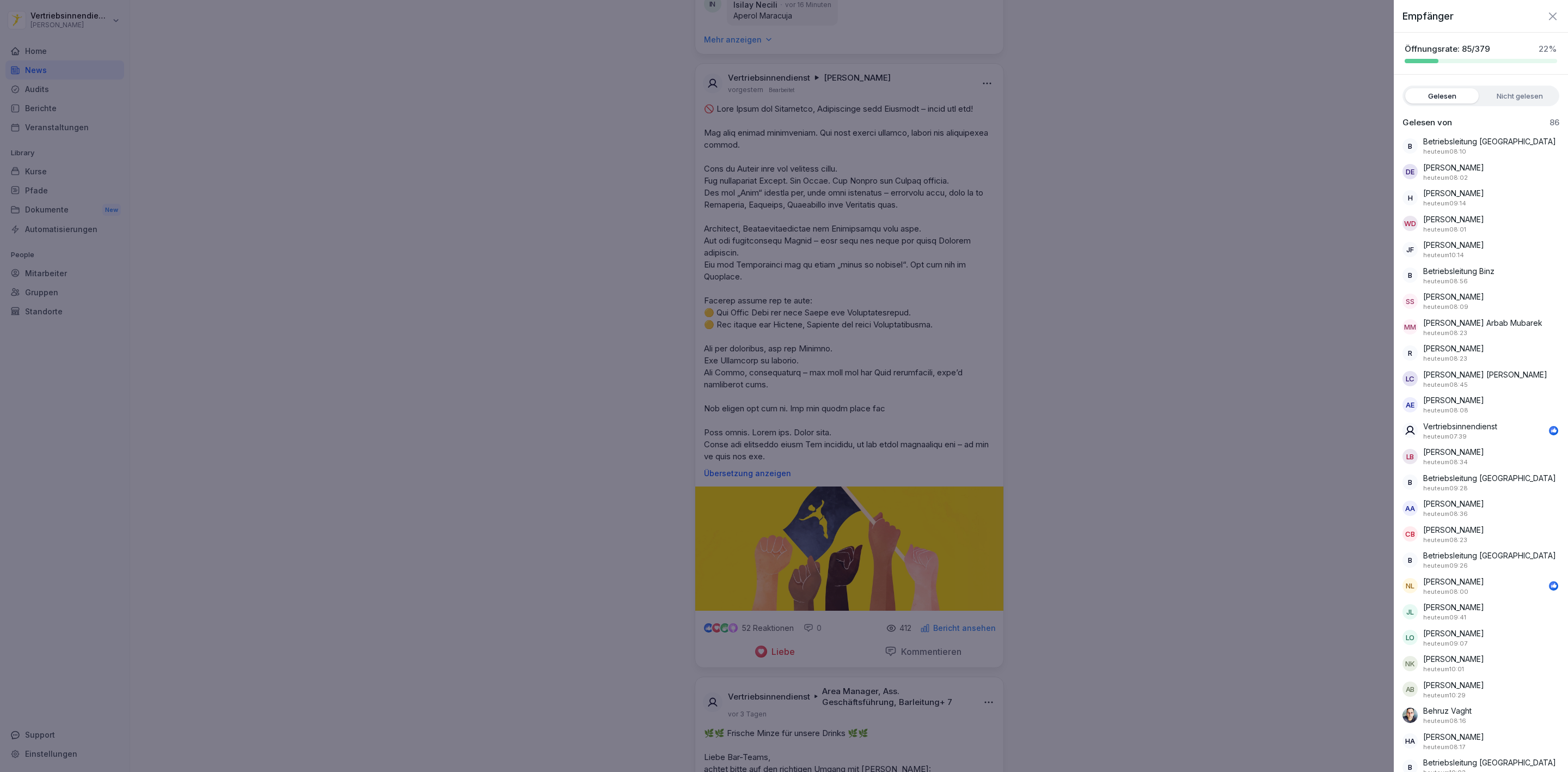
click at [1512, 89] on label "Nicht gelesen" at bounding box center [1520, 96] width 74 height 15
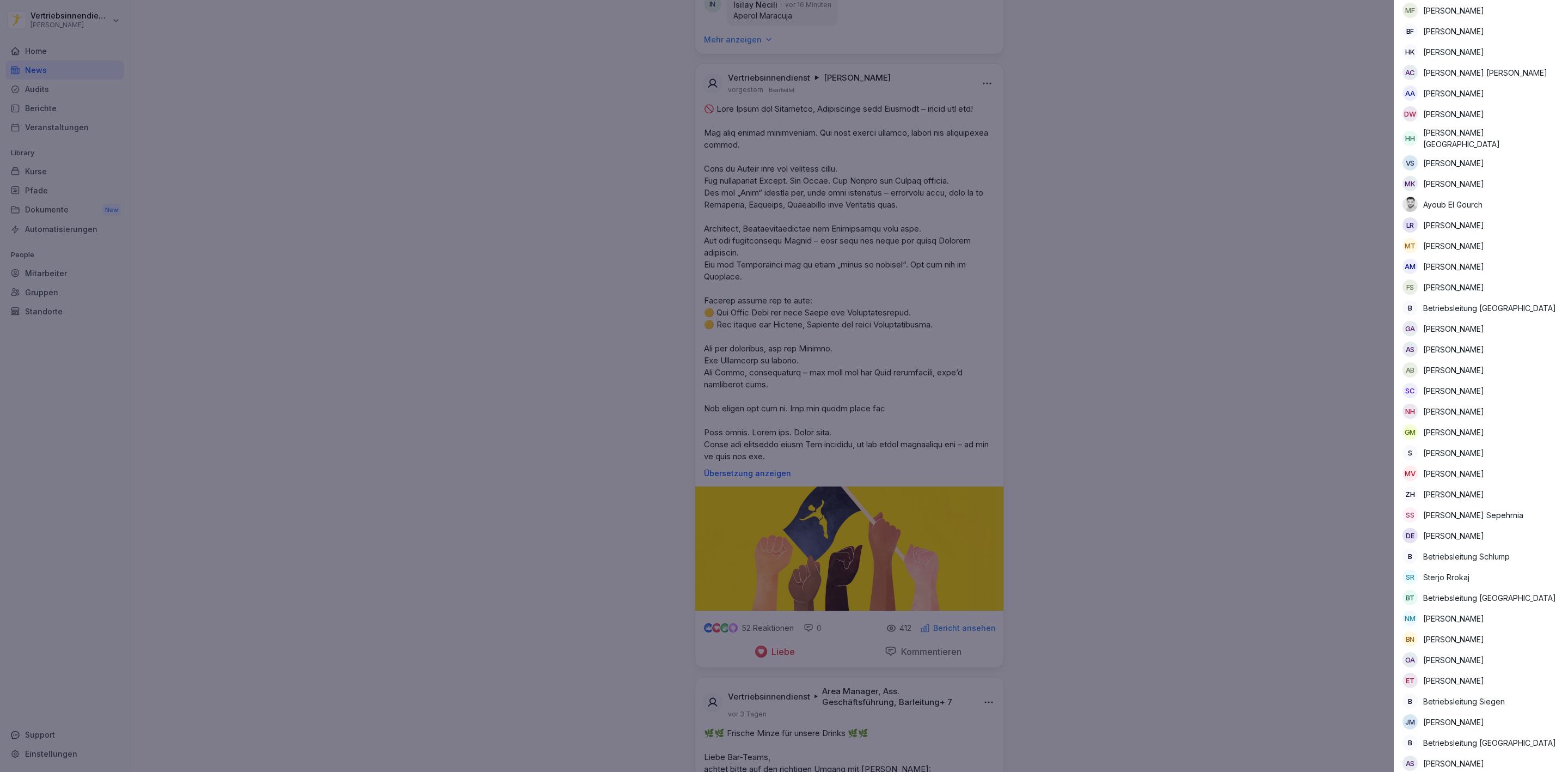
scroll to position [1062, 0]
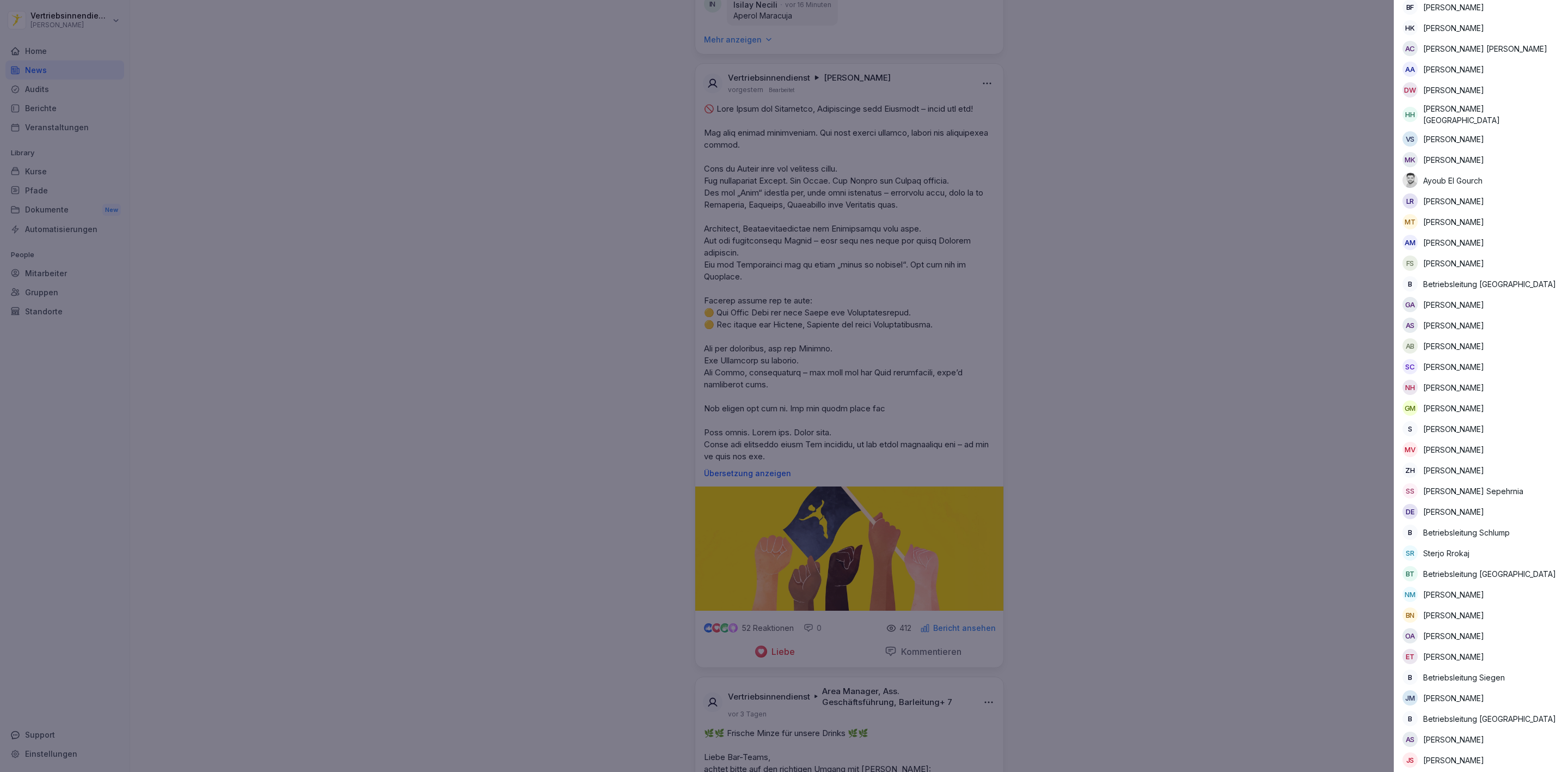
click at [660, 771] on html "Vertriebsinnendienst [PERSON_NAME] Home News Audits Berichte Veranstaltungen Li…" at bounding box center [784, 386] width 1568 height 772
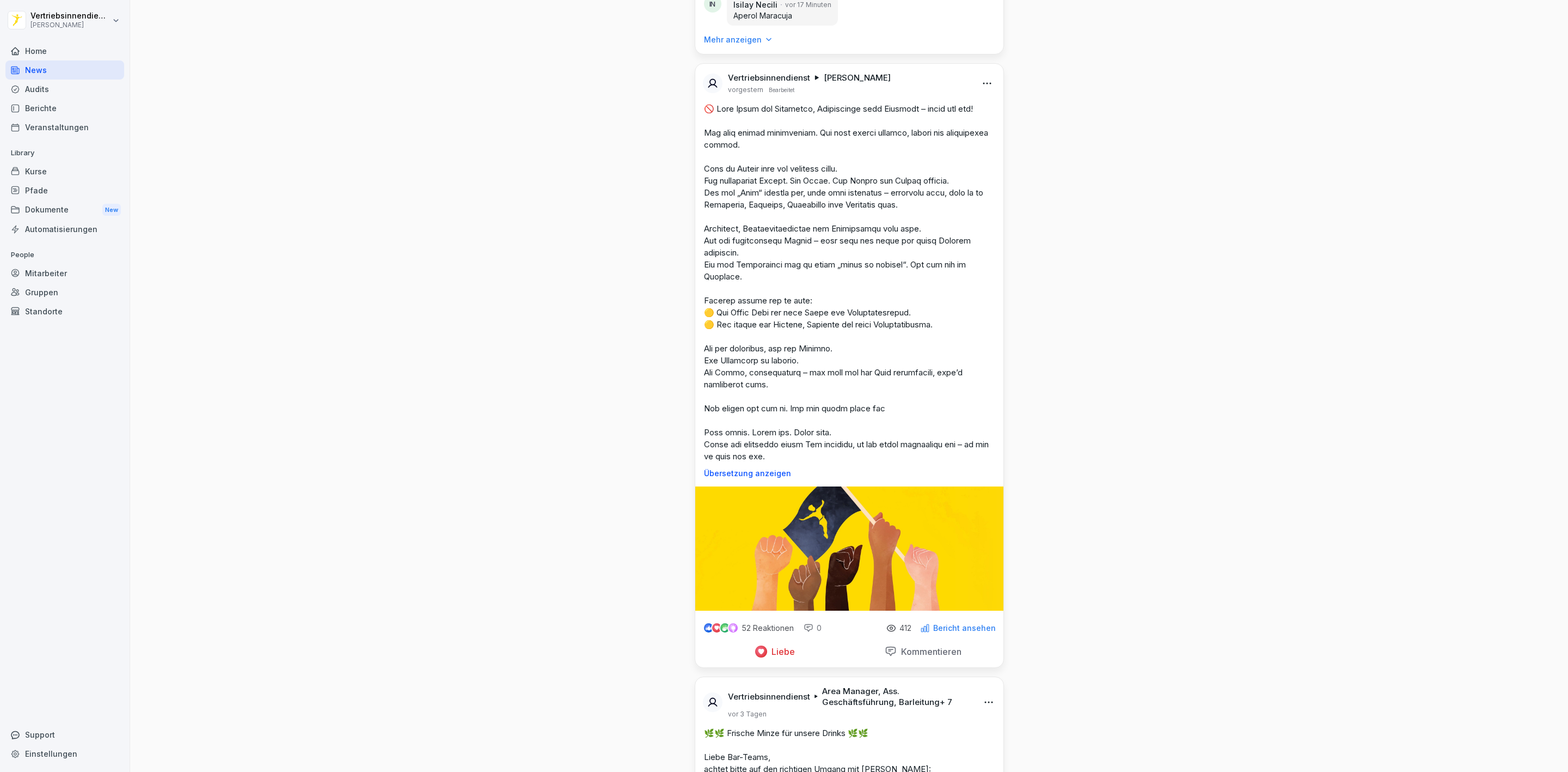
drag, startPoint x: 1499, startPoint y: 608, endPoint x: 1486, endPoint y: 719, distance: 111.8
